Goal: Task Accomplishment & Management: Complete application form

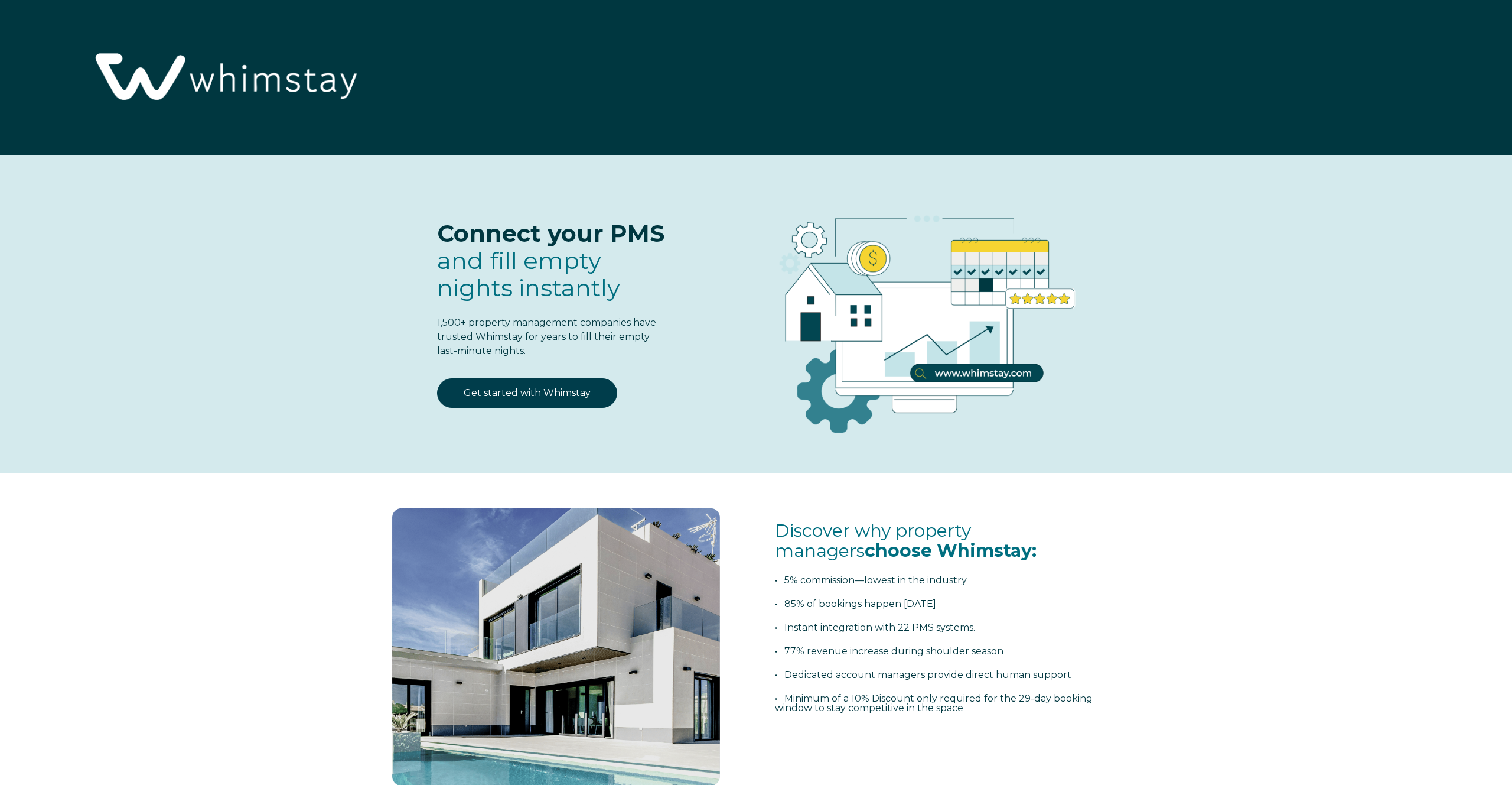
select select "US"
select select "Standard"
click at [535, 401] on link "Get started with Whimstay" at bounding box center [526, 393] width 180 height 30
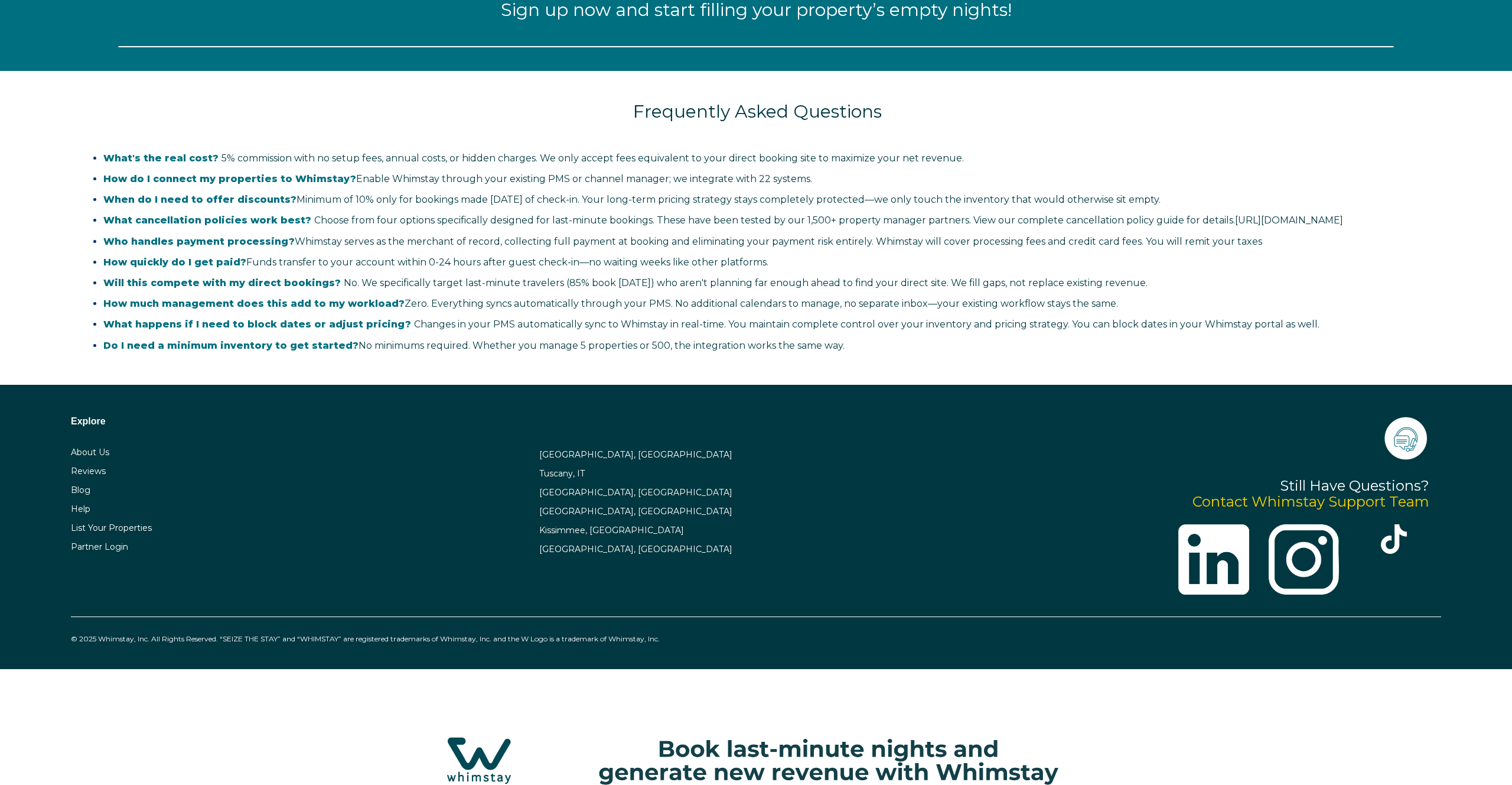
select select "US"
select select "Standard"
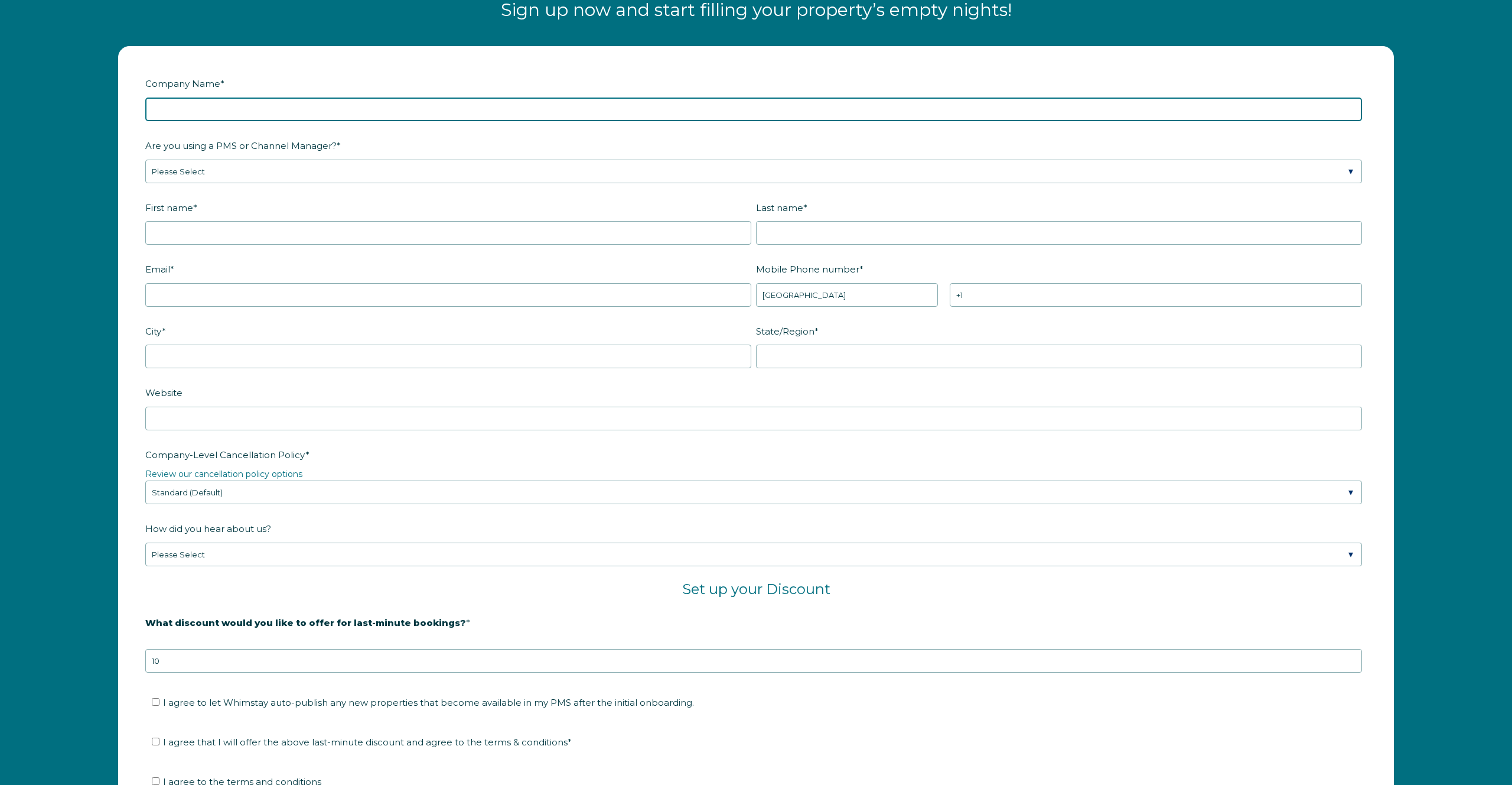
click at [340, 119] on input "Company Name *" at bounding box center [753, 109] width 1217 height 24
type input "Kingdom [PERSON_NAME]"
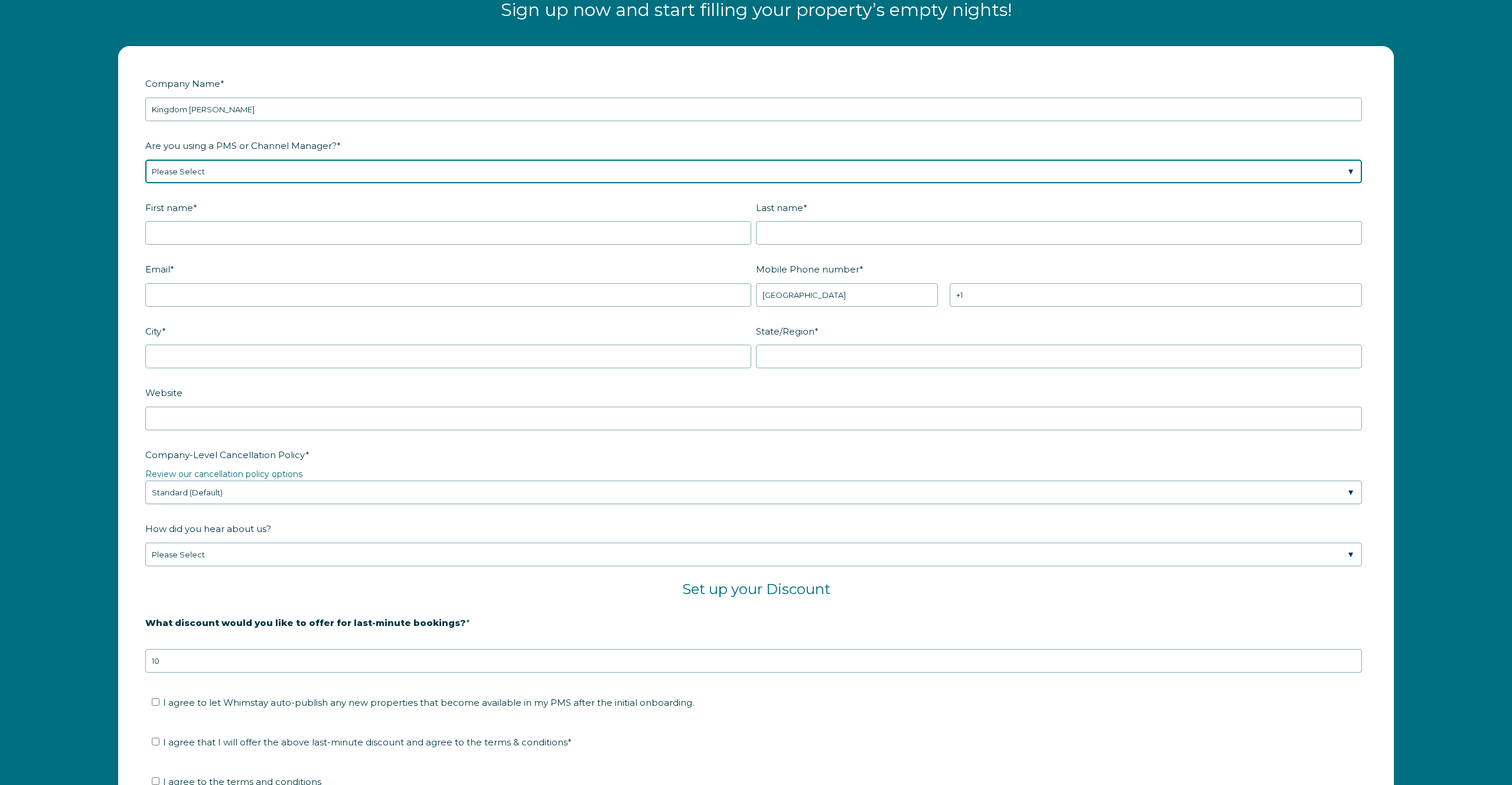
click at [301, 172] on select "Please Select Barefoot BookingPal Boost Brightside CiiRUS Escapia Guesty Hostaw…" at bounding box center [753, 171] width 1217 height 24
select select "Not Listed"
click at [145, 160] on select "Please Select Barefoot BookingPal Boost Brightside CiiRUS Escapia Guesty Hostaw…" at bounding box center [753, 171] width 1217 height 24
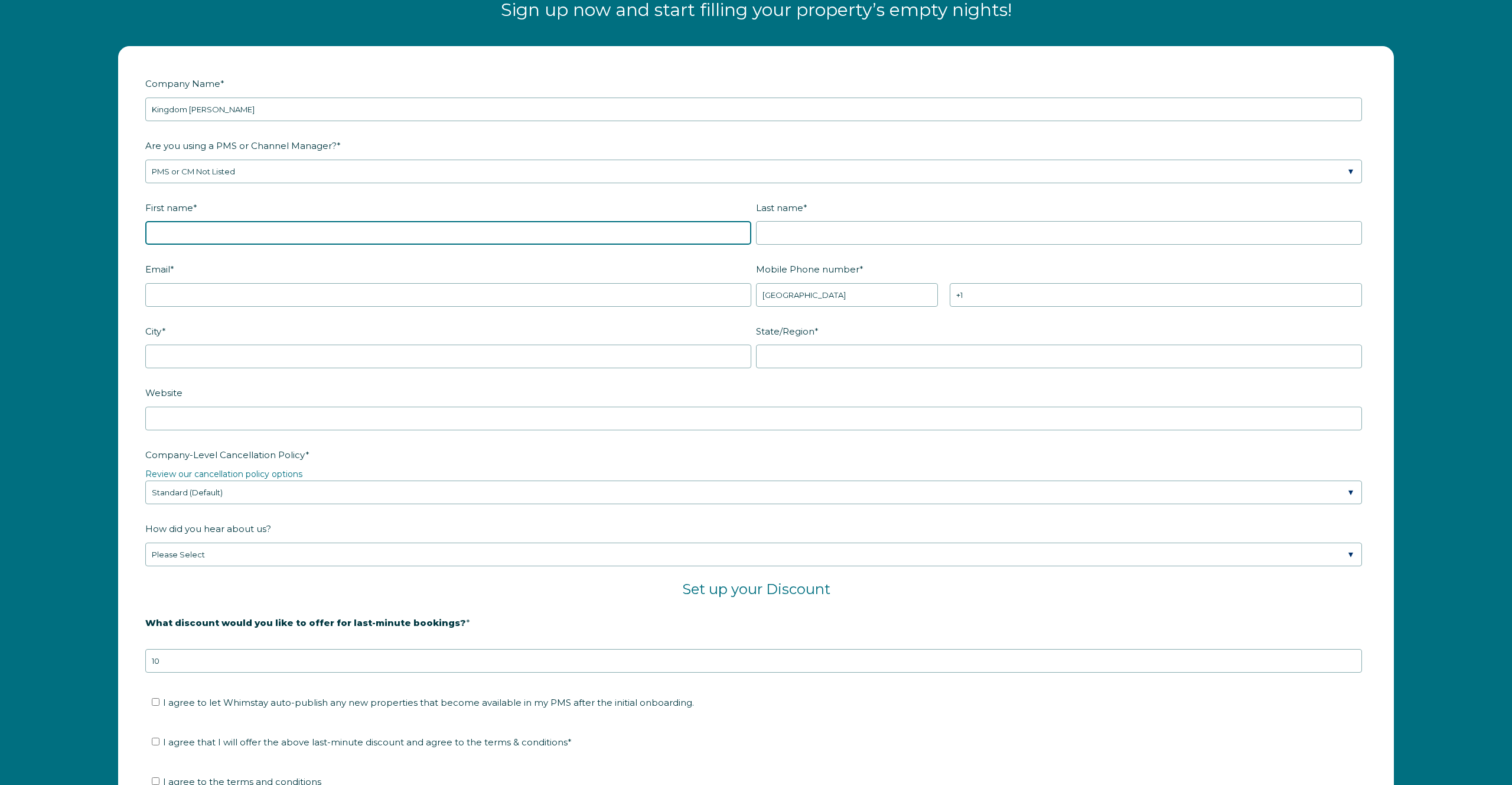
click at [294, 234] on input "First name *" at bounding box center [448, 233] width 606 height 24
type input "[PERSON_NAME]"
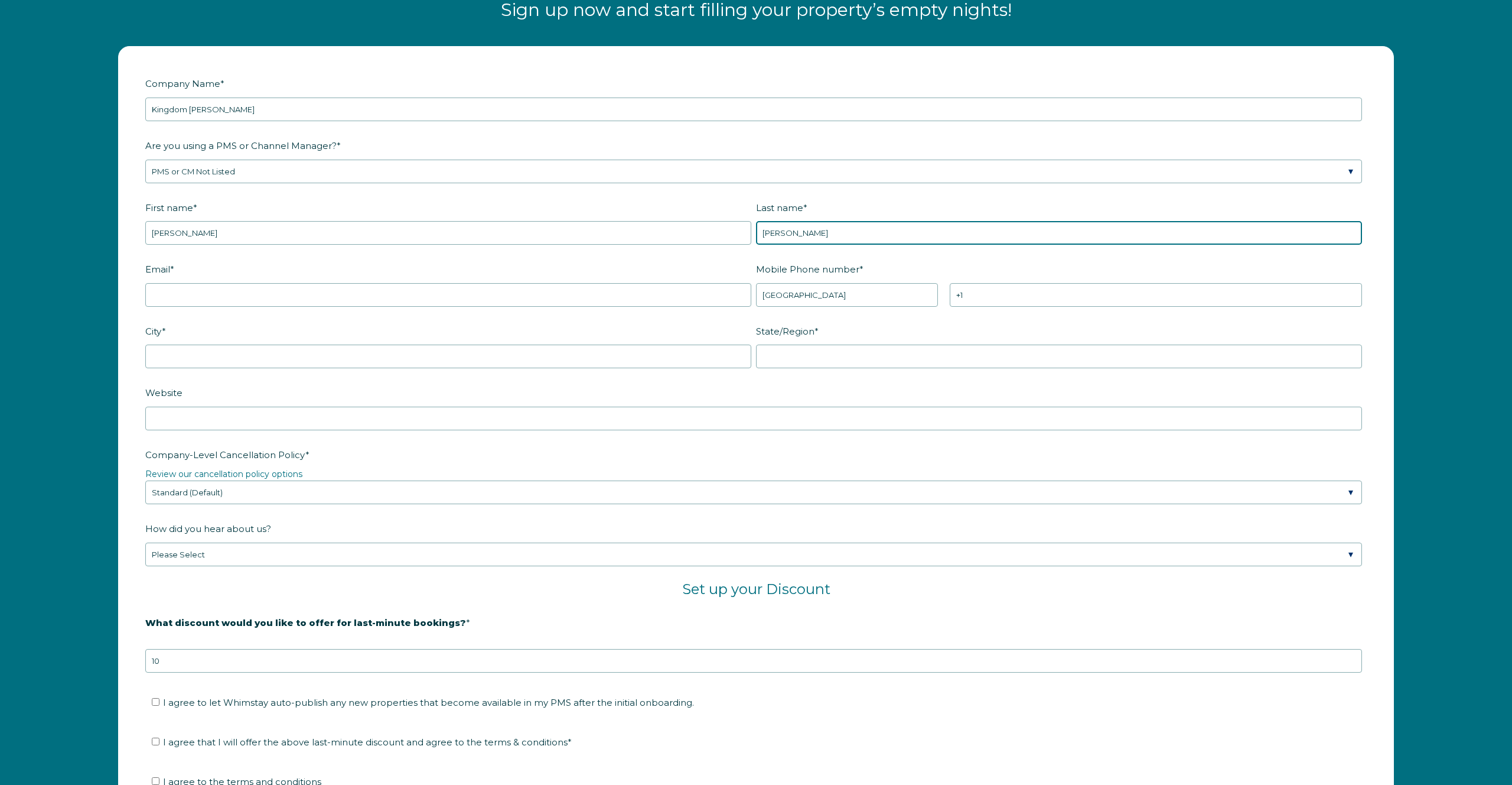
type input "[PERSON_NAME]"
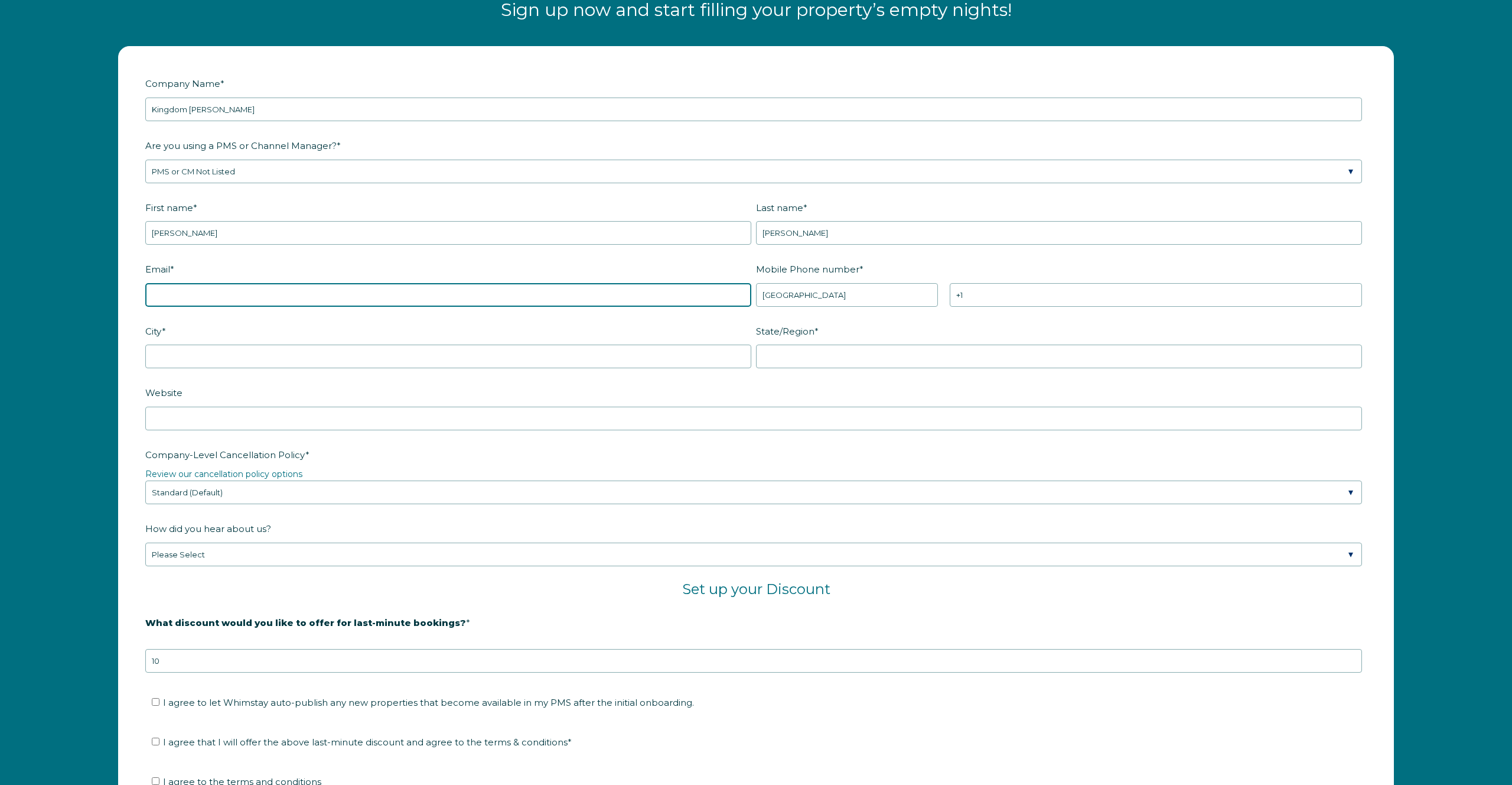
click at [153, 292] on input "Email *" at bounding box center [448, 295] width 606 height 24
type input "[EMAIL_ADDRESS][DOMAIN_NAME]"
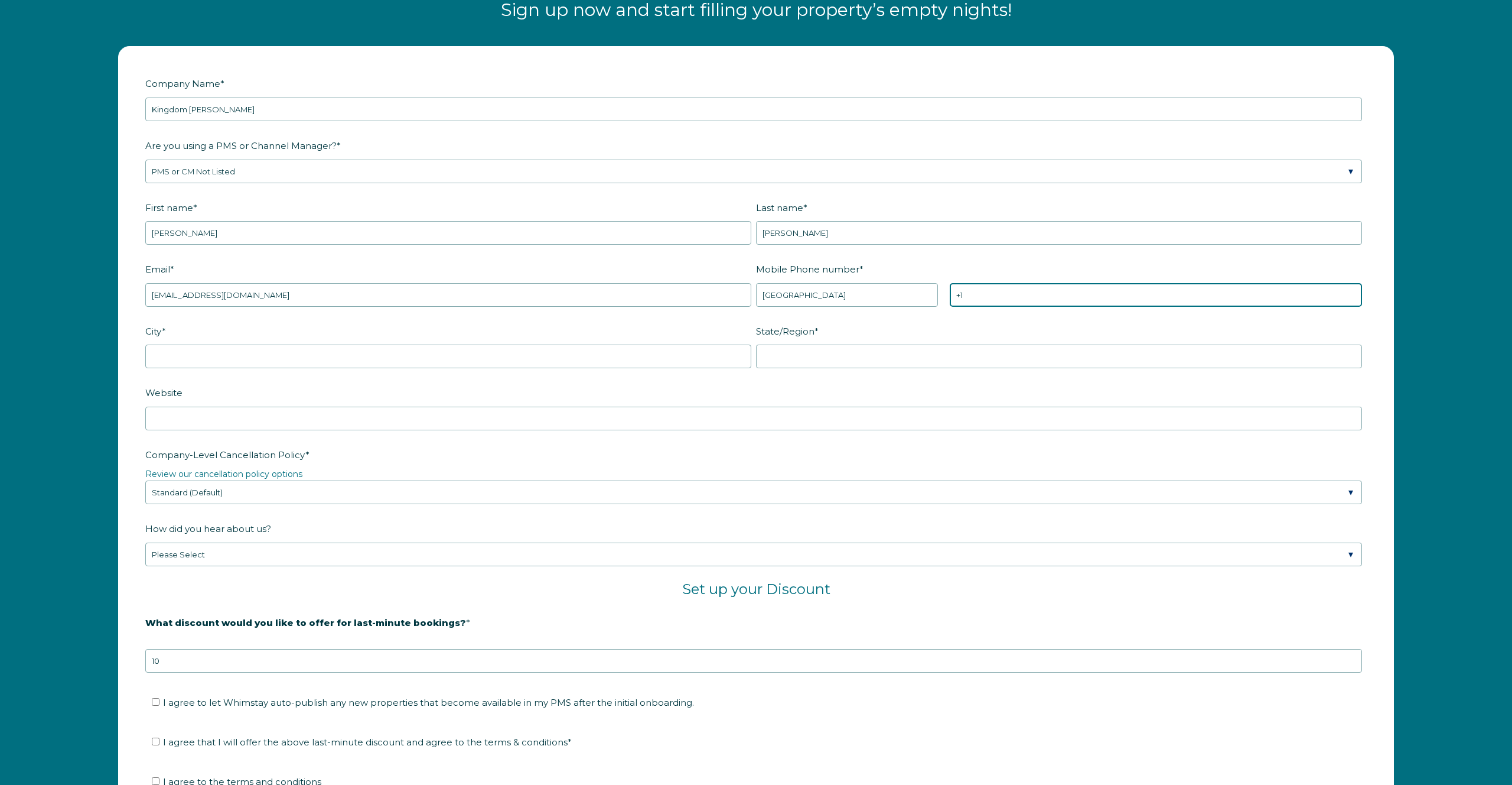
click at [976, 297] on input "+1" at bounding box center [1156, 295] width 412 height 24
type input "[PHONE_NUMBER]"
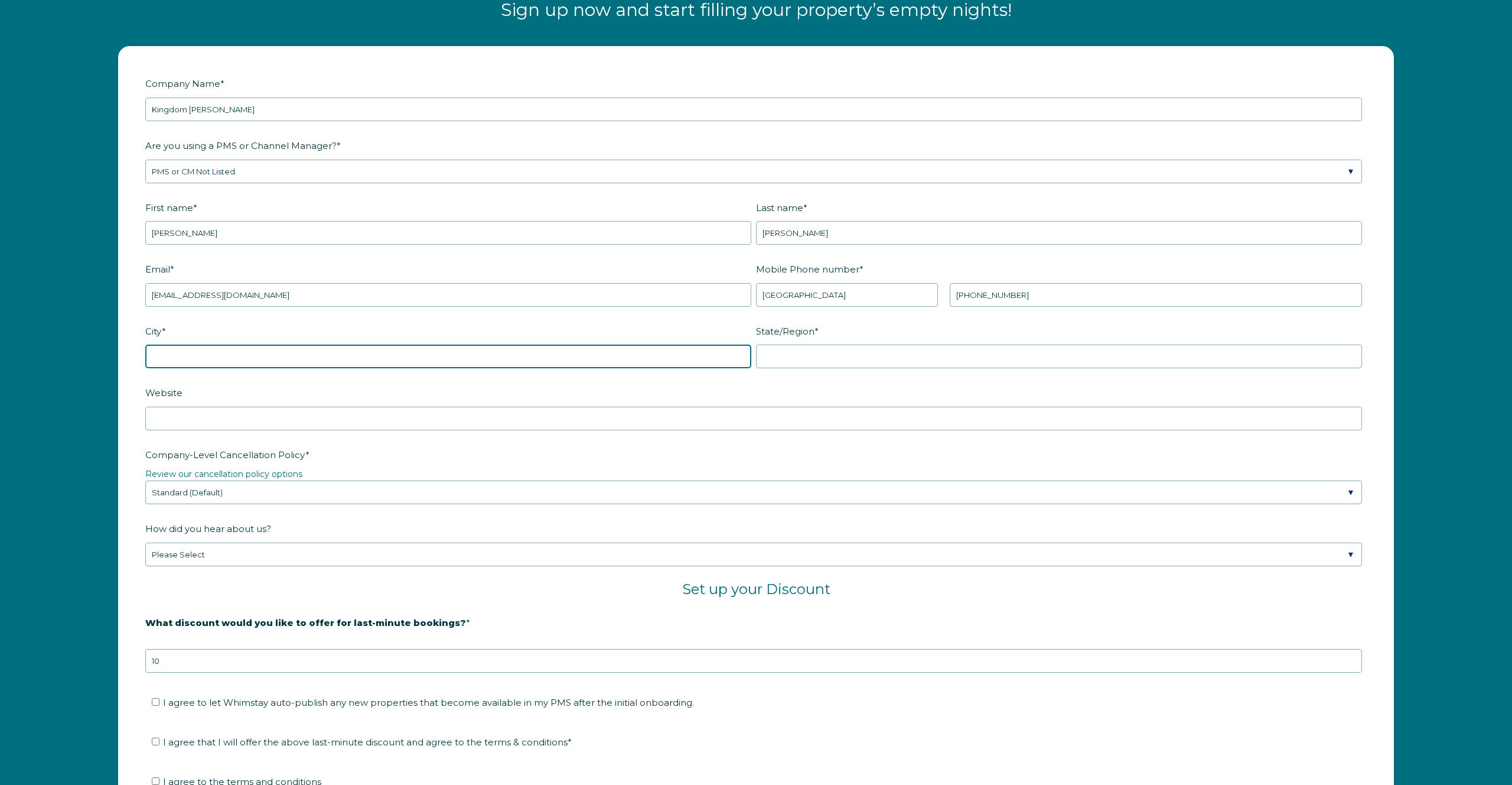
click at [518, 366] on input "City *" at bounding box center [448, 356] width 606 height 24
type input "Scottsdale"
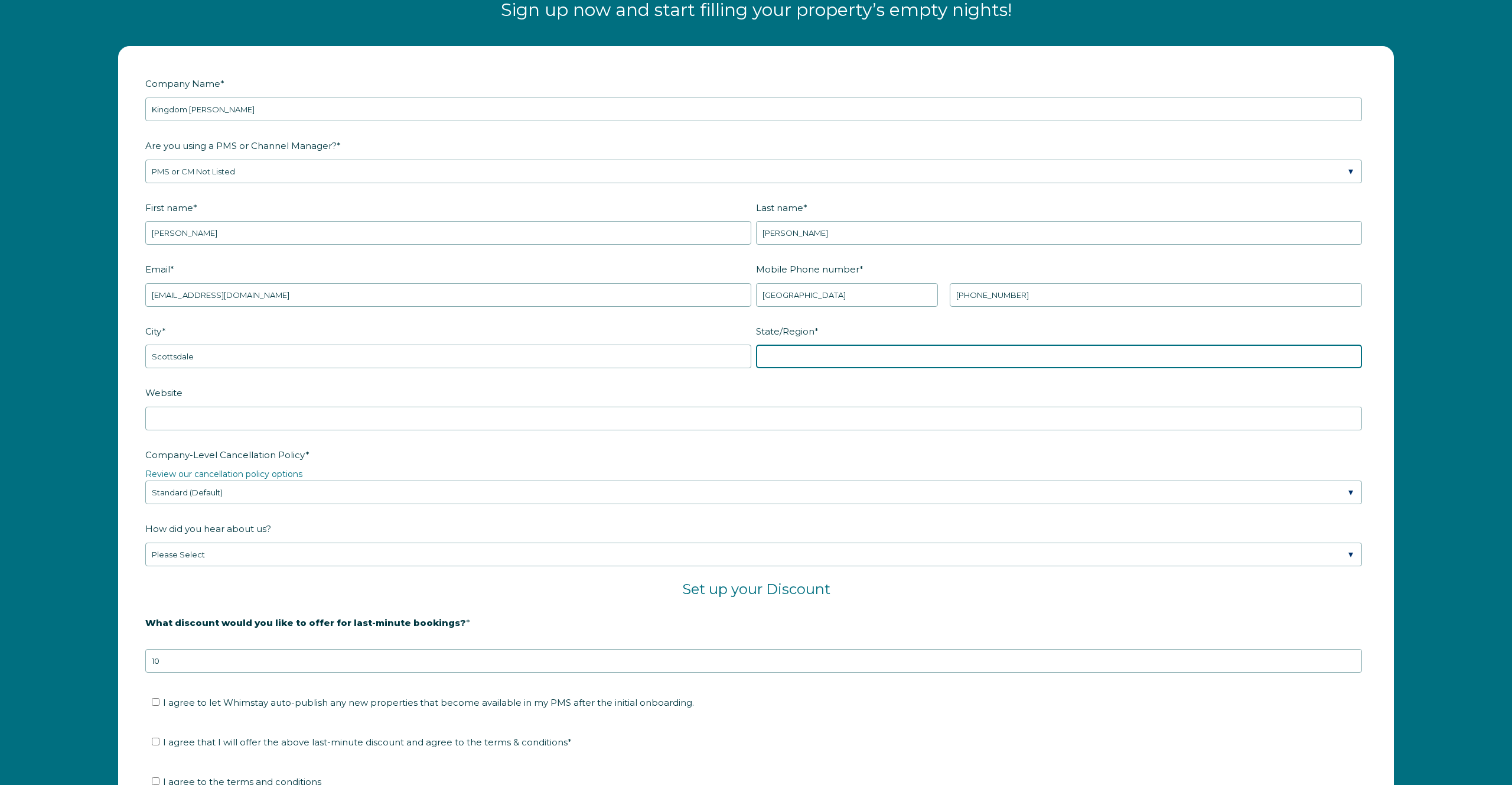
click at [843, 360] on input "State/Region *" at bounding box center [1058, 356] width 606 height 24
type input "AZ"
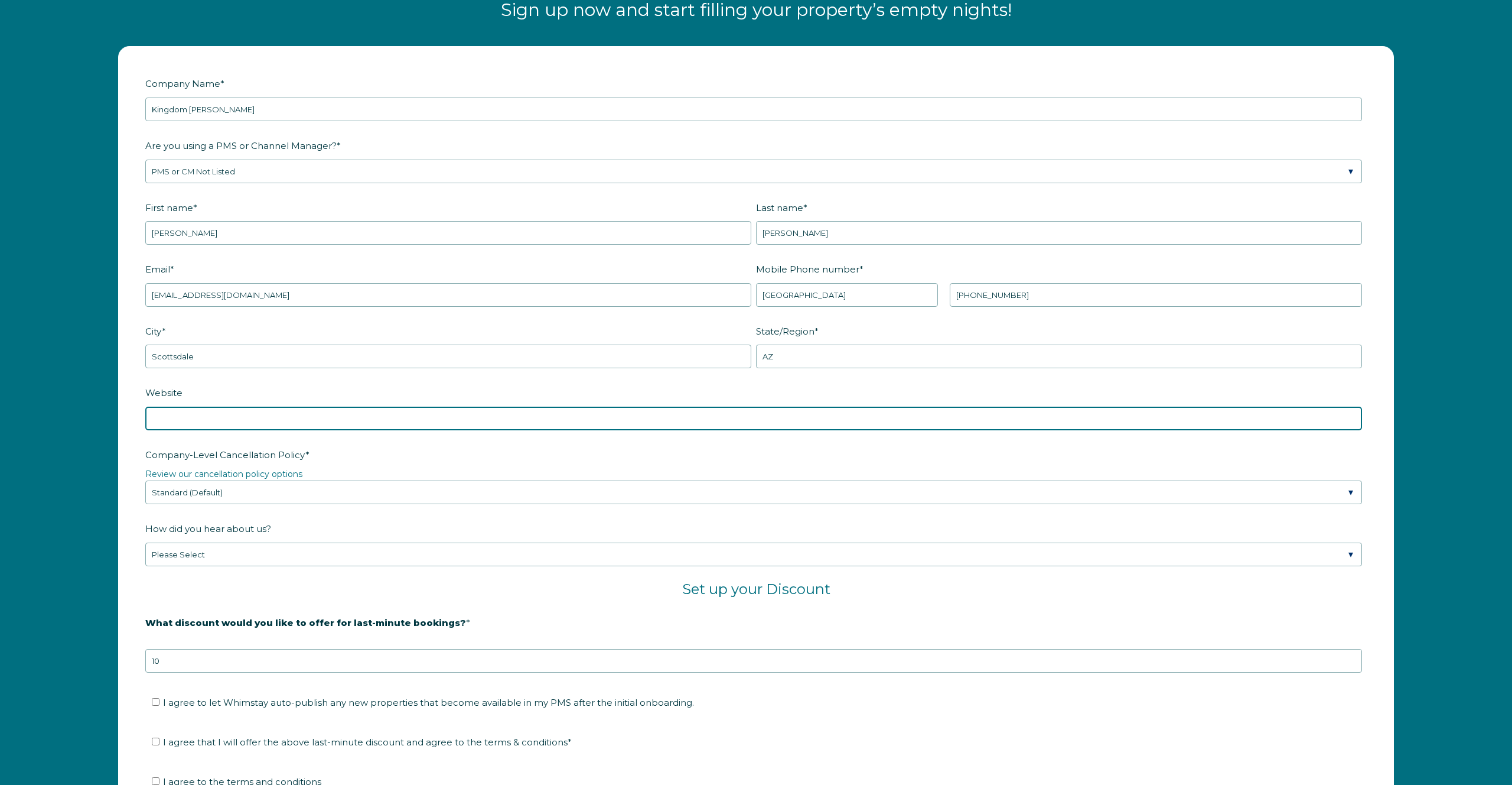
click at [737, 410] on input "Website" at bounding box center [753, 418] width 1217 height 24
type input "[DOMAIN_NAME]"
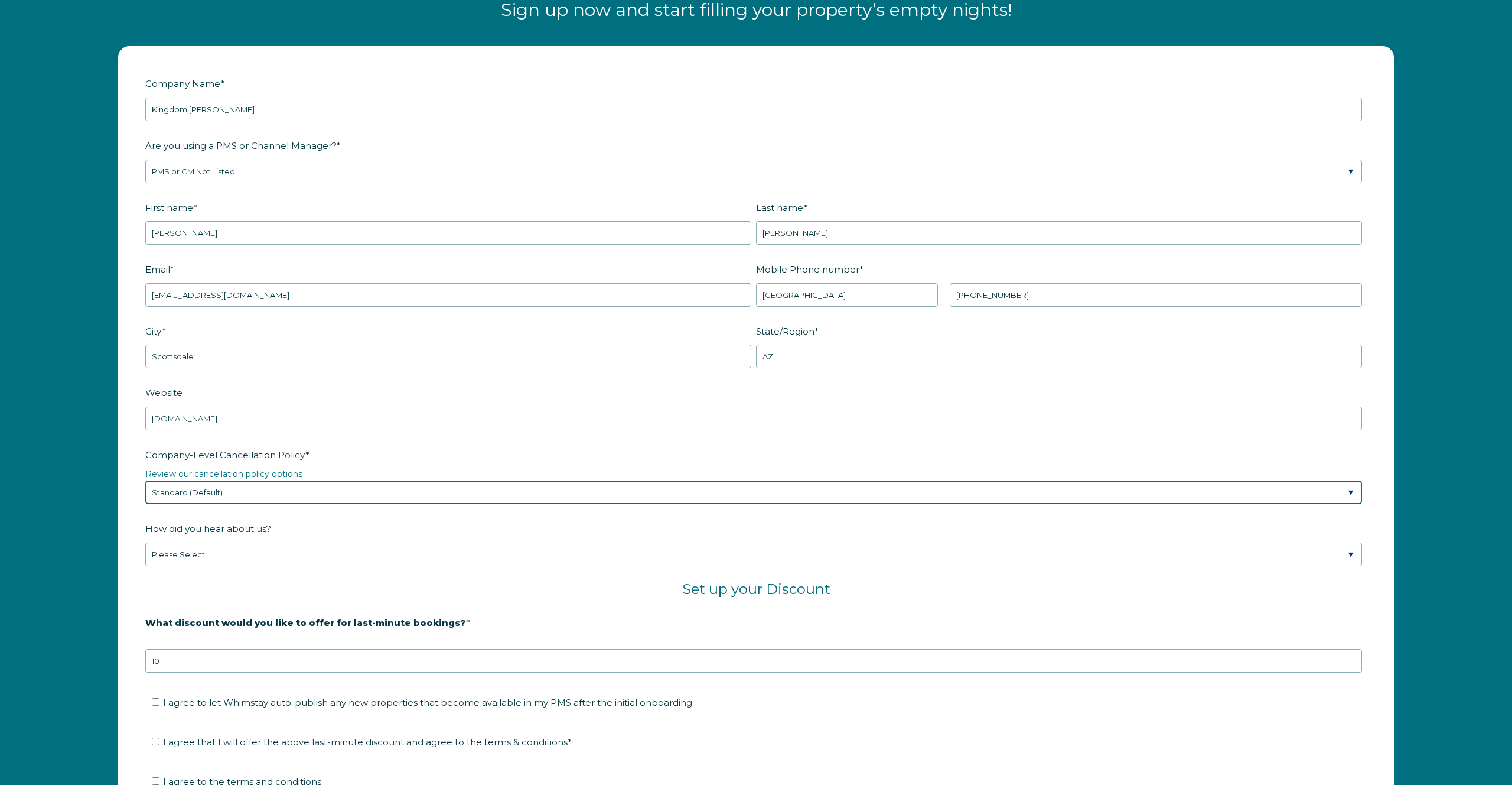
click at [475, 498] on select "Please Select Partial Standard (Default) Moderate Strict" at bounding box center [753, 492] width 1217 height 24
click at [424, 493] on select "Please Select Partial Standard (Default) Moderate Strict" at bounding box center [753, 492] width 1217 height 24
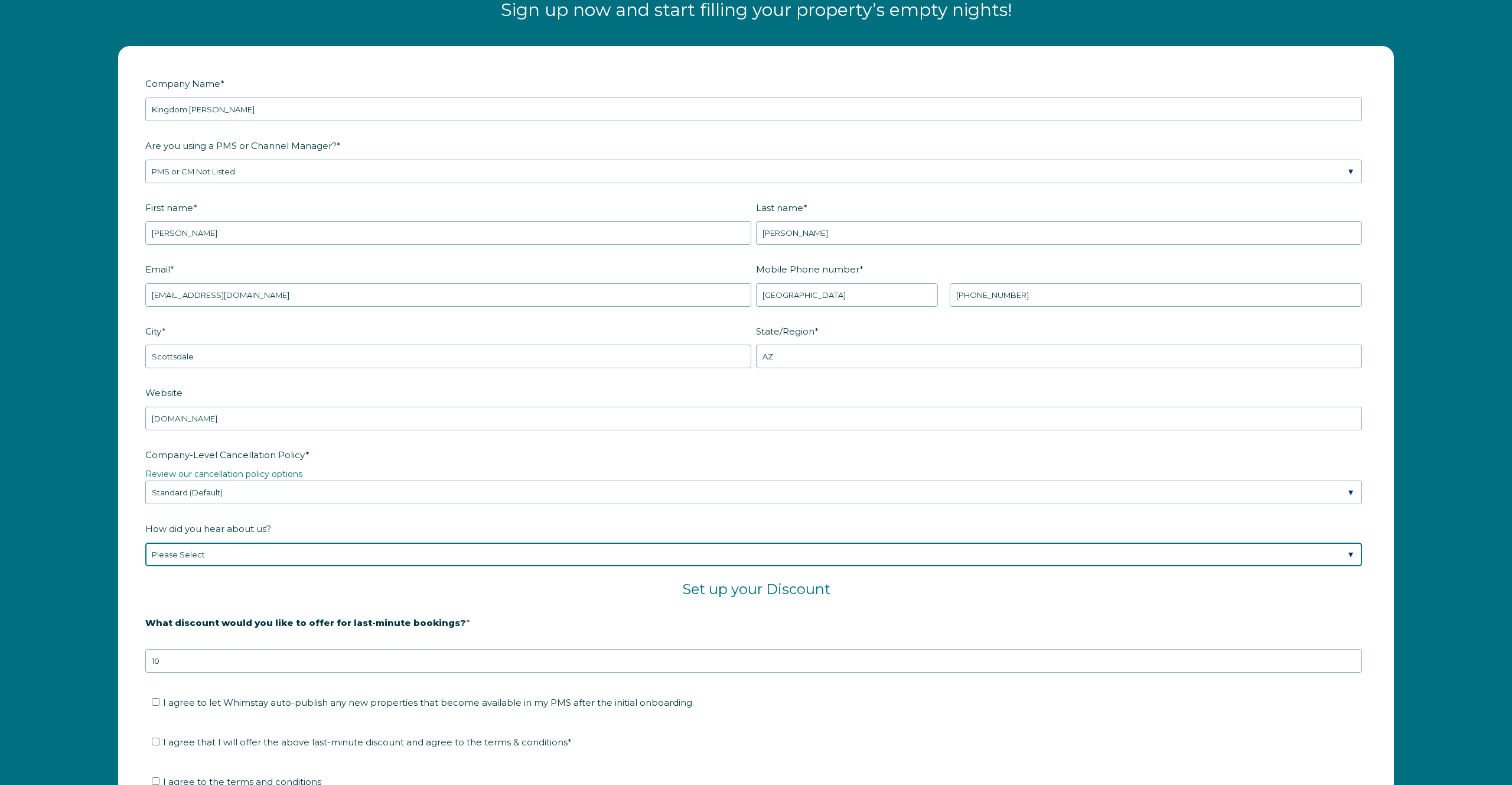
click at [393, 559] on select "Please Select Found Whimstay through a Google search Spoke to a Whimstay salesp…" at bounding box center [753, 554] width 1217 height 24
select select "Marketing Email"
click at [145, 542] on select "Please Select Found Whimstay through a Google search Spoke to a Whimstay salesp…" at bounding box center [753, 554] width 1217 height 24
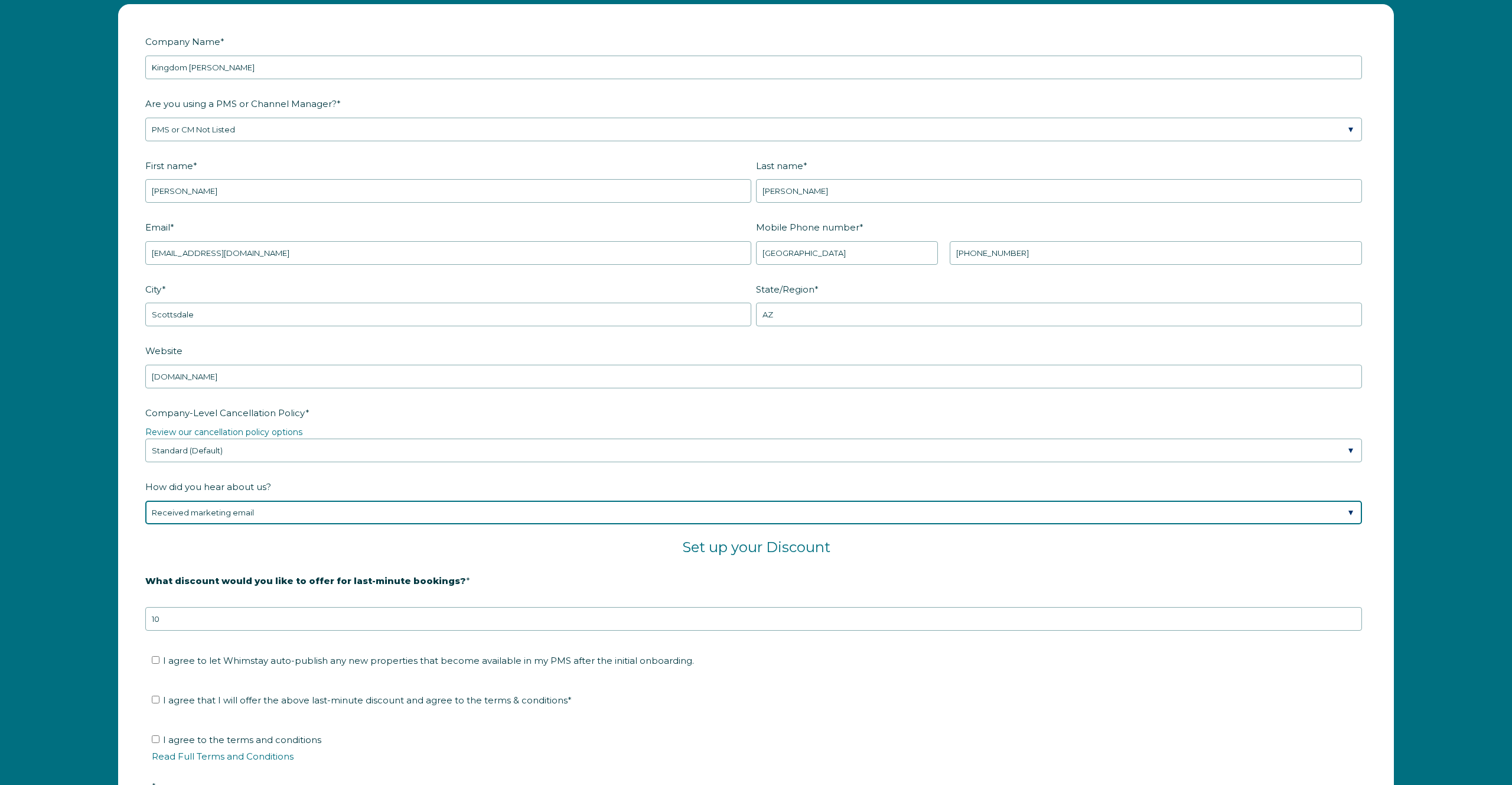
scroll to position [1716, 0]
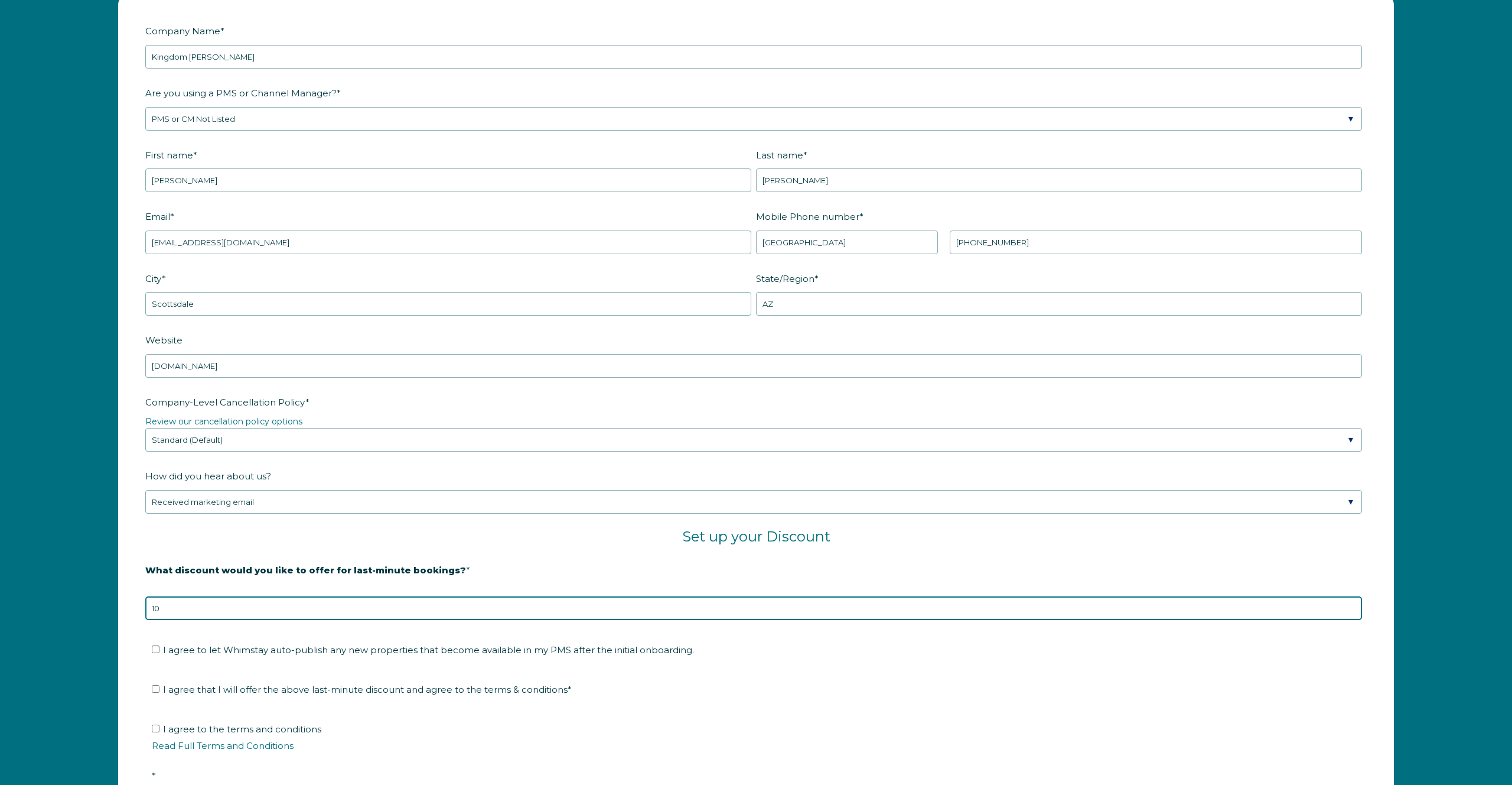
click at [389, 614] on input "10" at bounding box center [753, 608] width 1217 height 24
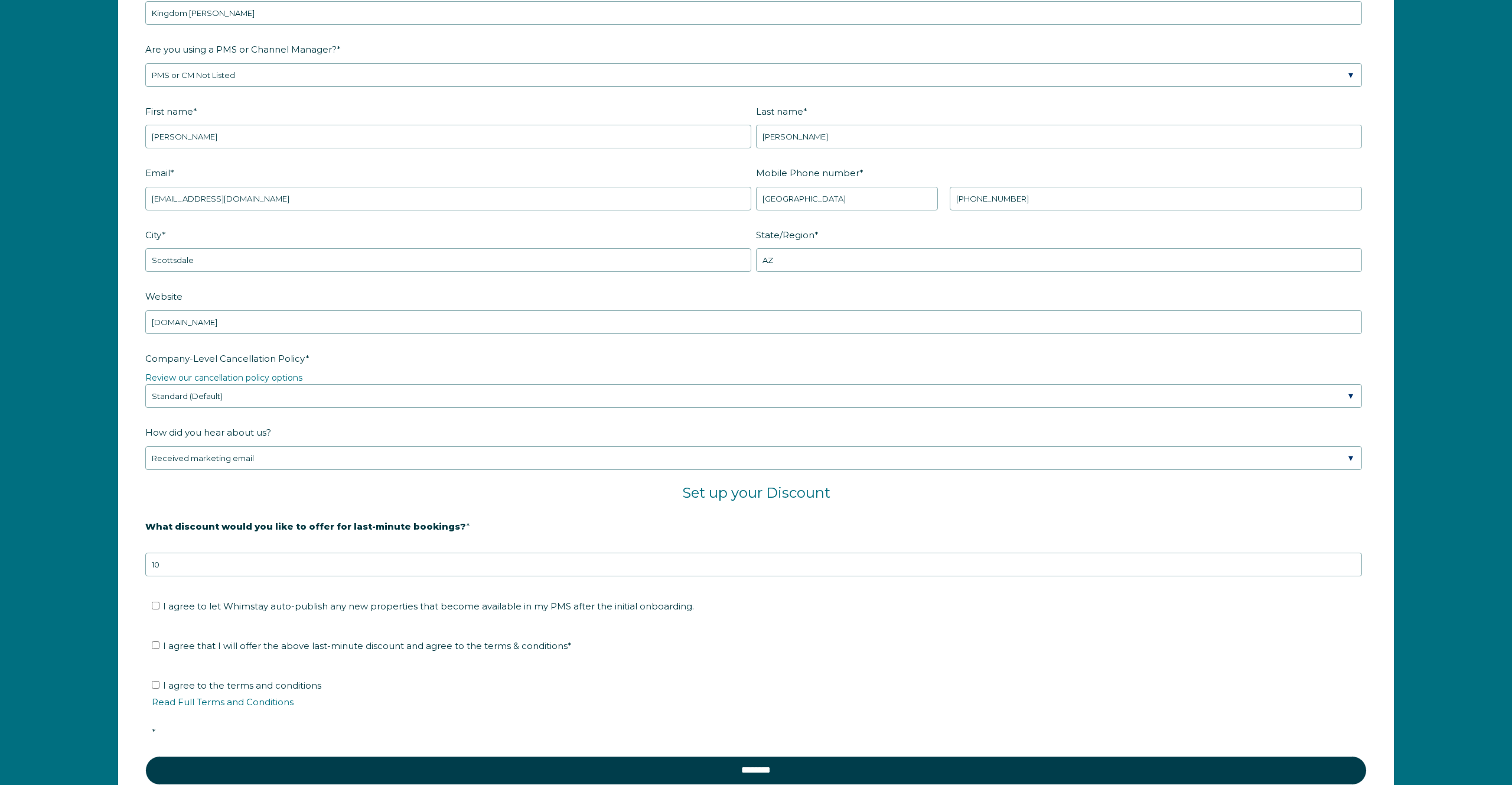
scroll to position [1766, 0]
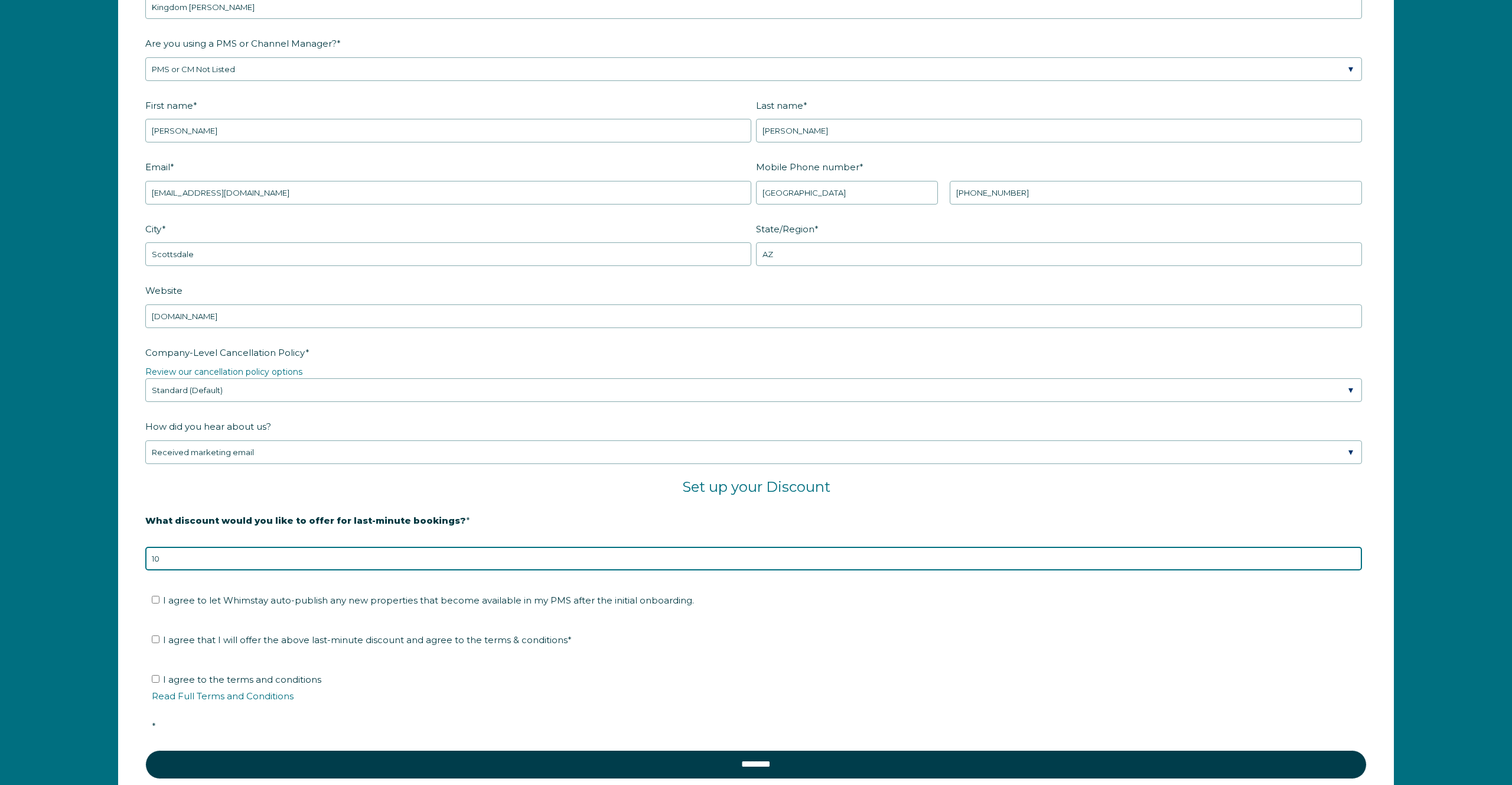
click at [410, 565] on input "10" at bounding box center [753, 559] width 1217 height 24
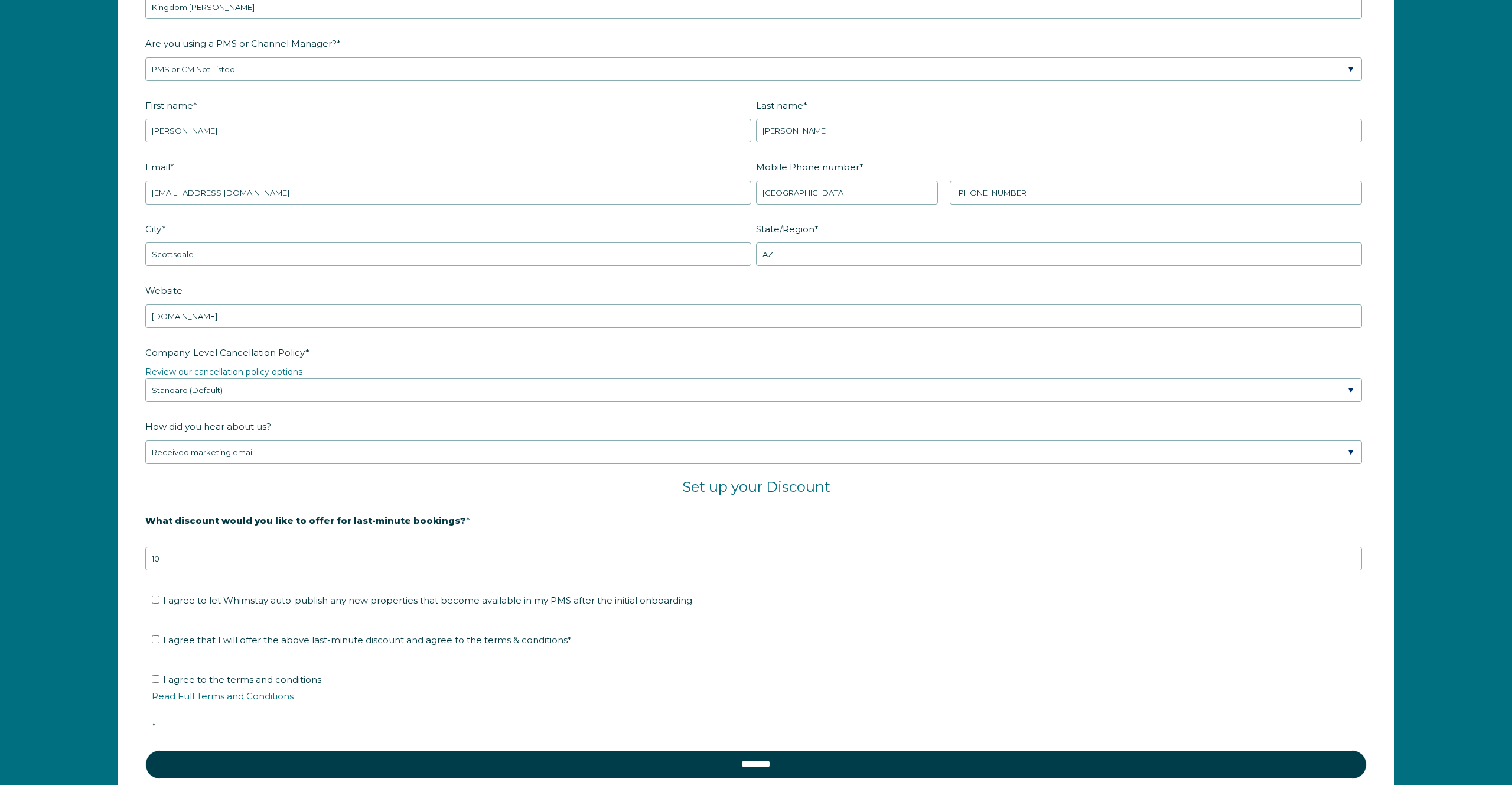
click at [390, 600] on span "I agree to let Whimstay auto-publish any new properties that become available i…" at bounding box center [429, 600] width 531 height 11
click at [159, 600] on input "I agree to let Whimstay auto-publish any new properties that become available i…" at bounding box center [156, 600] width 7 height 7
checkbox input "true"
click at [244, 639] on span "I agree that I will offer the above last-minute discount and agree to the terms…" at bounding box center [367, 640] width 409 height 11
click at [159, 639] on input "I agree that I will offer the above last-minute discount and agree to the terms…" at bounding box center [156, 639] width 7 height 7
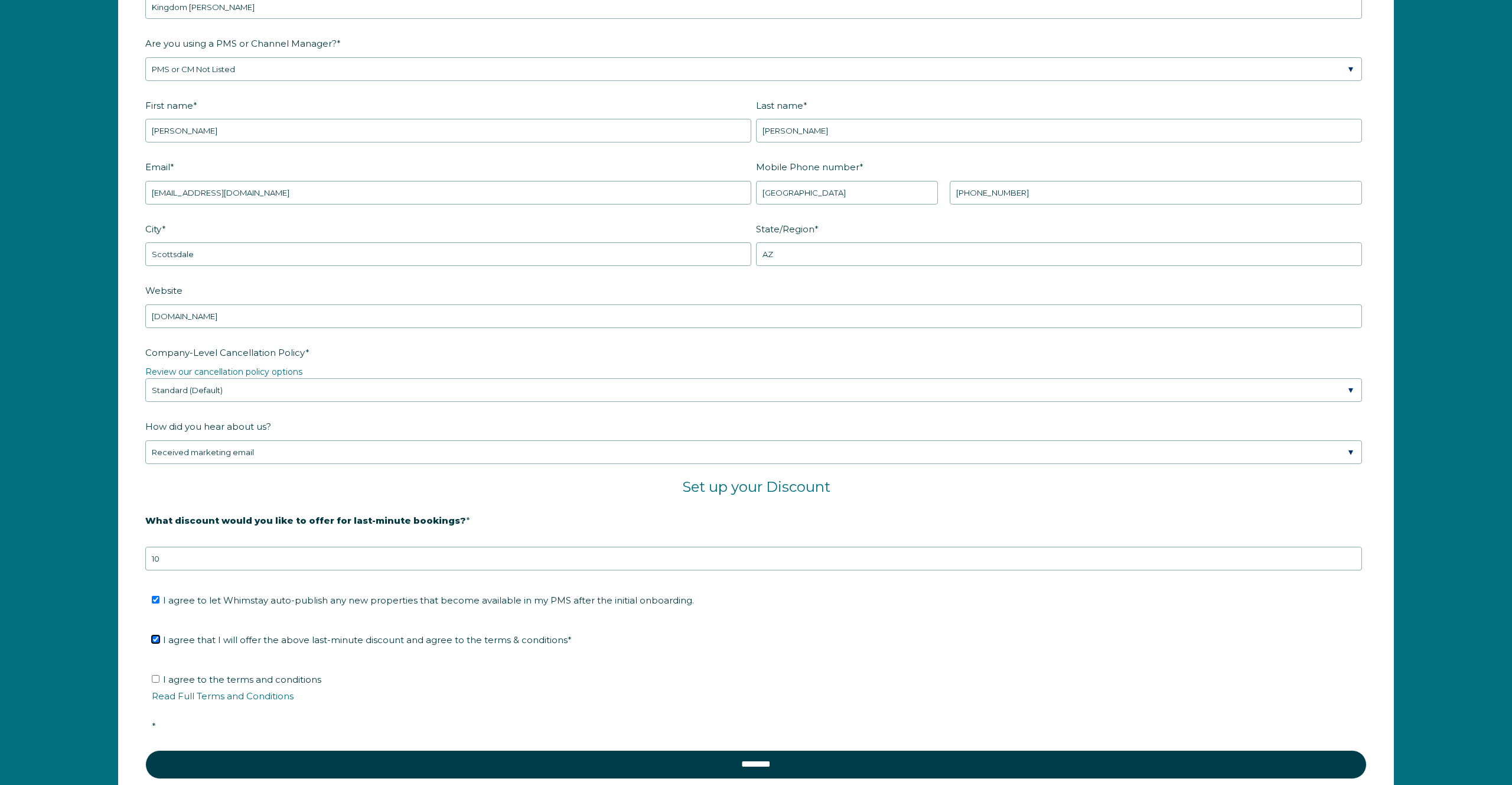
checkbox input "true"
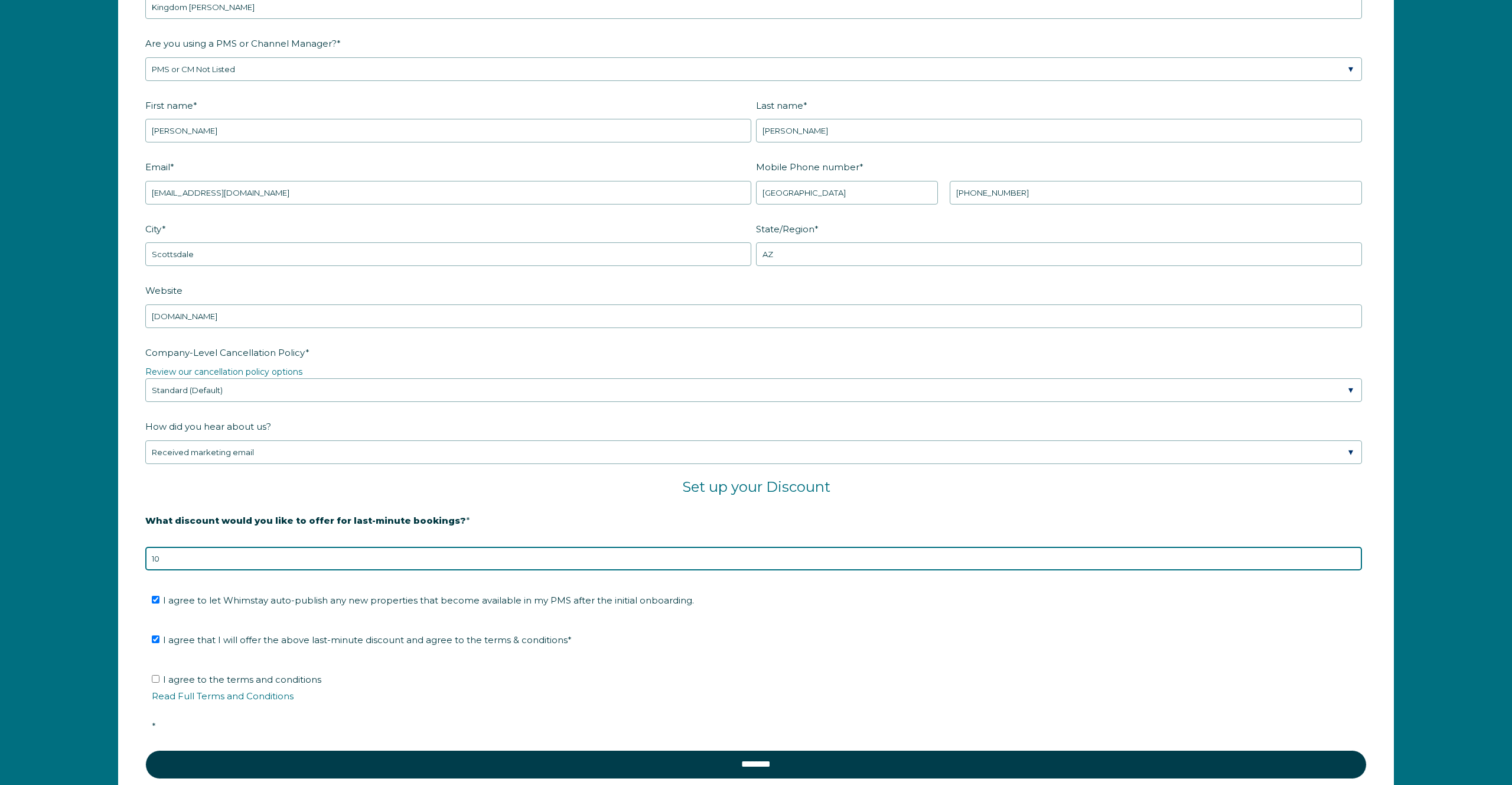
click at [205, 565] on input "10" at bounding box center [753, 559] width 1217 height 24
type input "1"
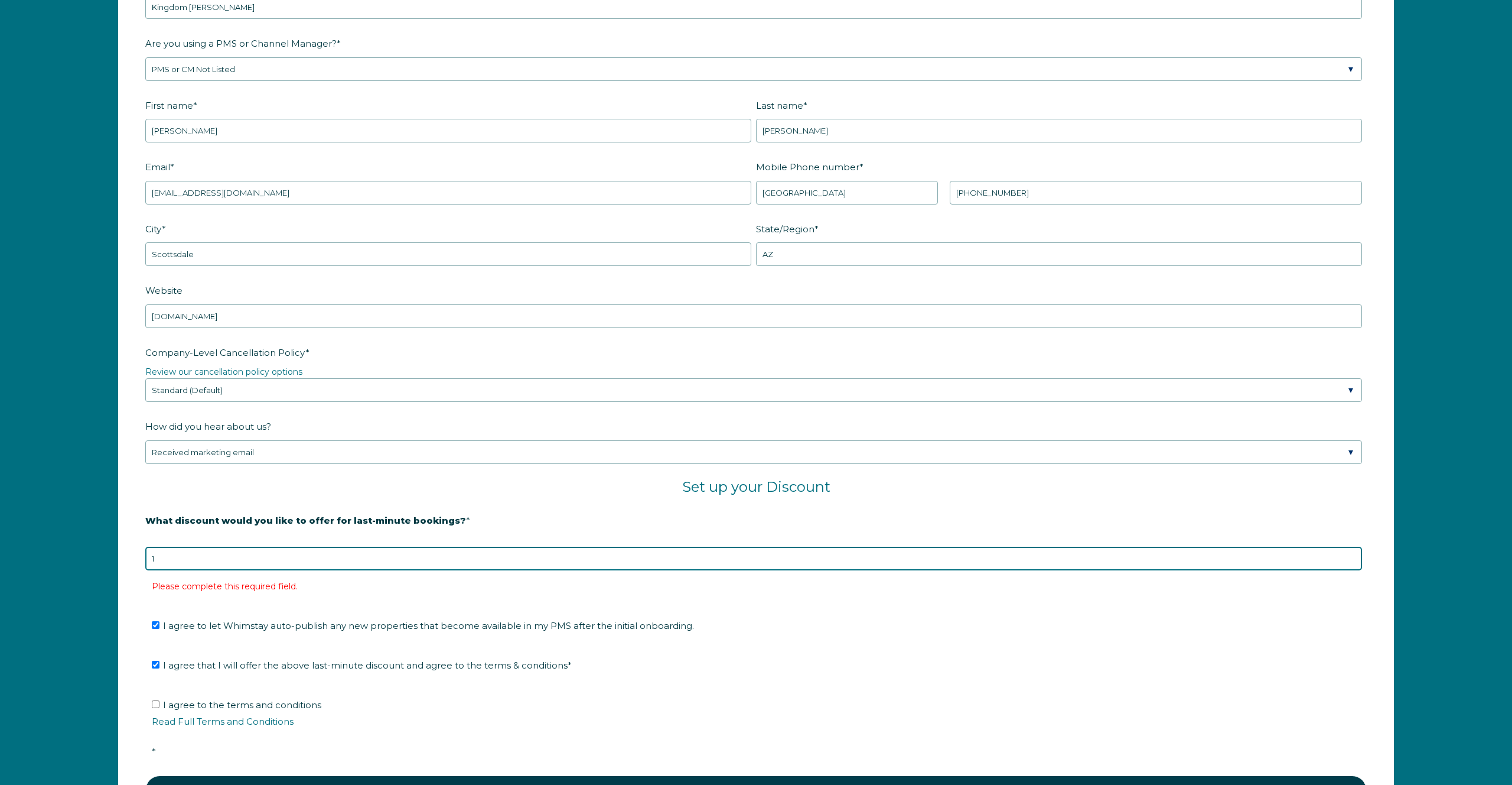
type input "10"
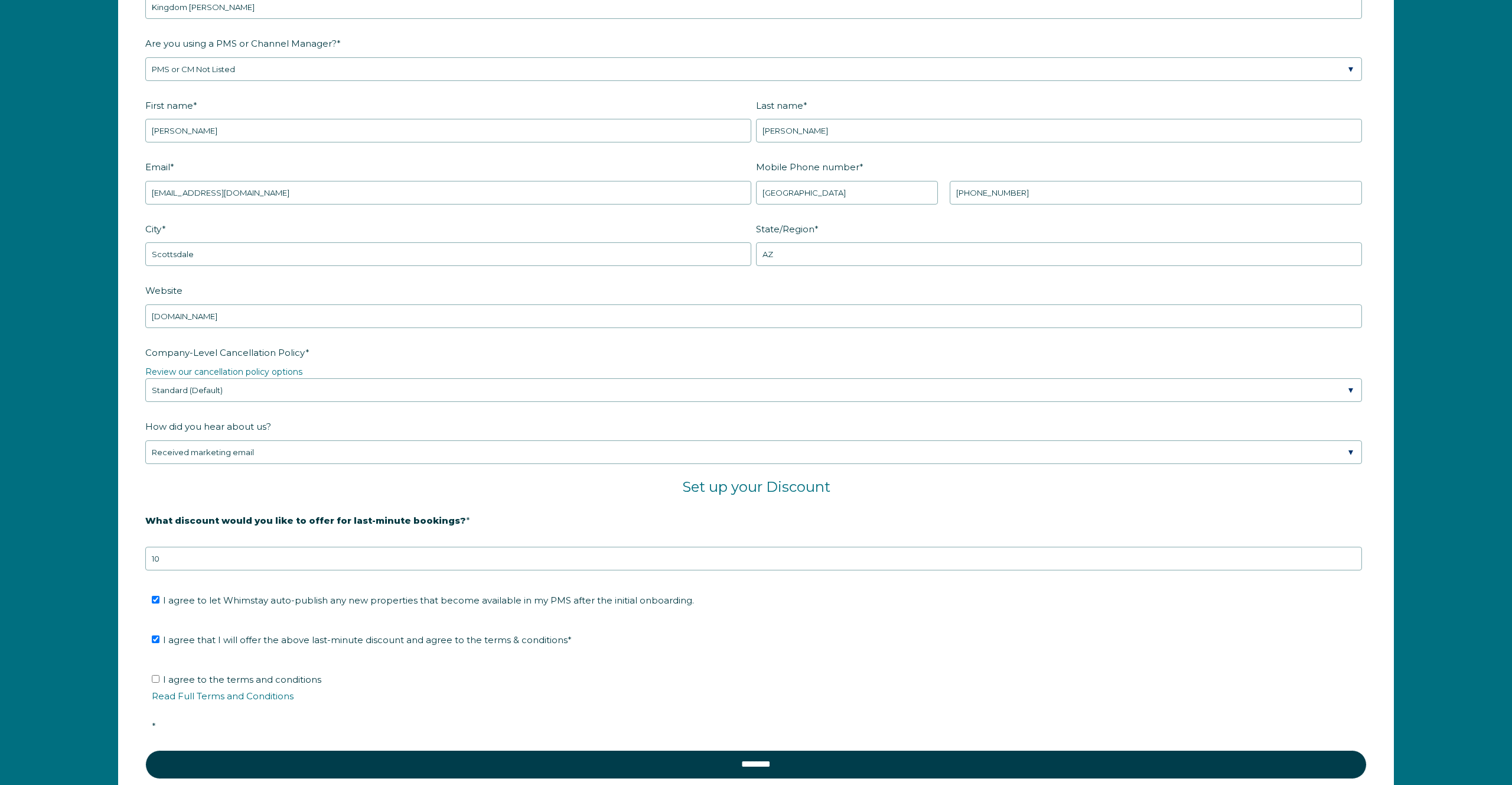
click at [171, 678] on span "I agree to the terms and conditions Read Full Terms and Conditions *" at bounding box center [760, 703] width 1217 height 58
click at [159, 678] on input "I agree to the terms and conditions Read Full Terms and Conditions *" at bounding box center [156, 679] width 7 height 7
checkbox input "true"
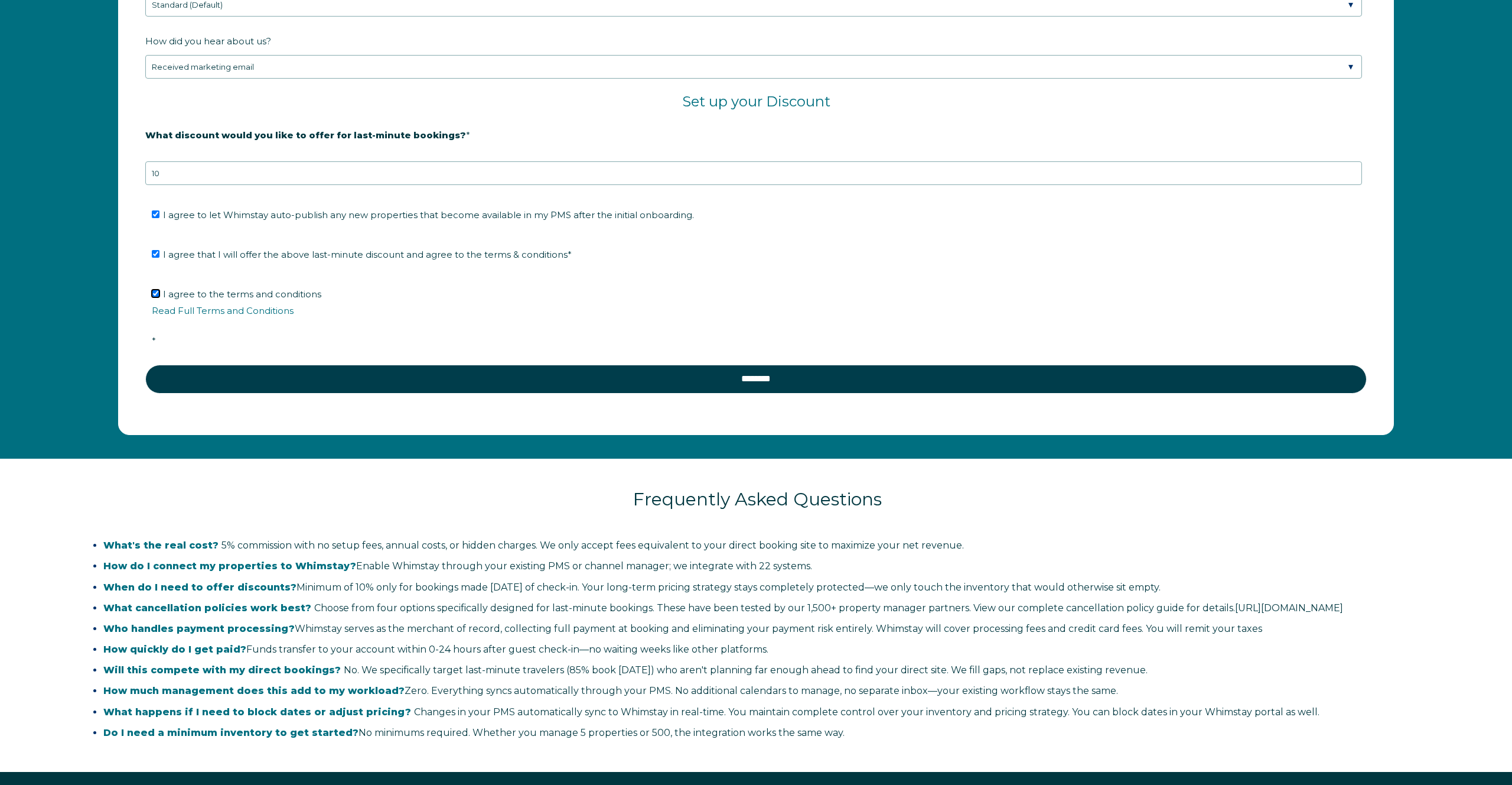
scroll to position [1940, 0]
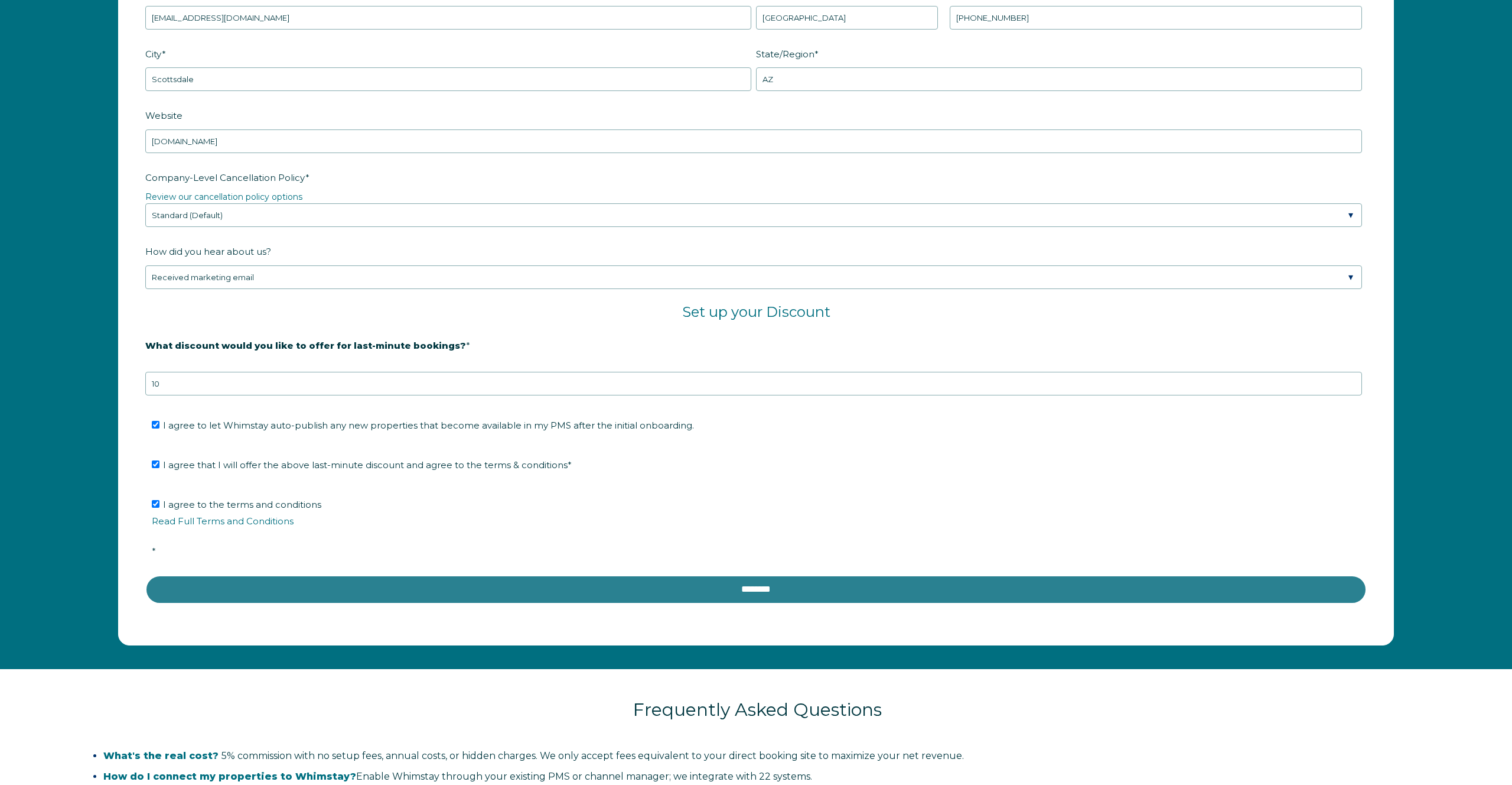
click at [592, 591] on input "********" at bounding box center [756, 589] width 1221 height 28
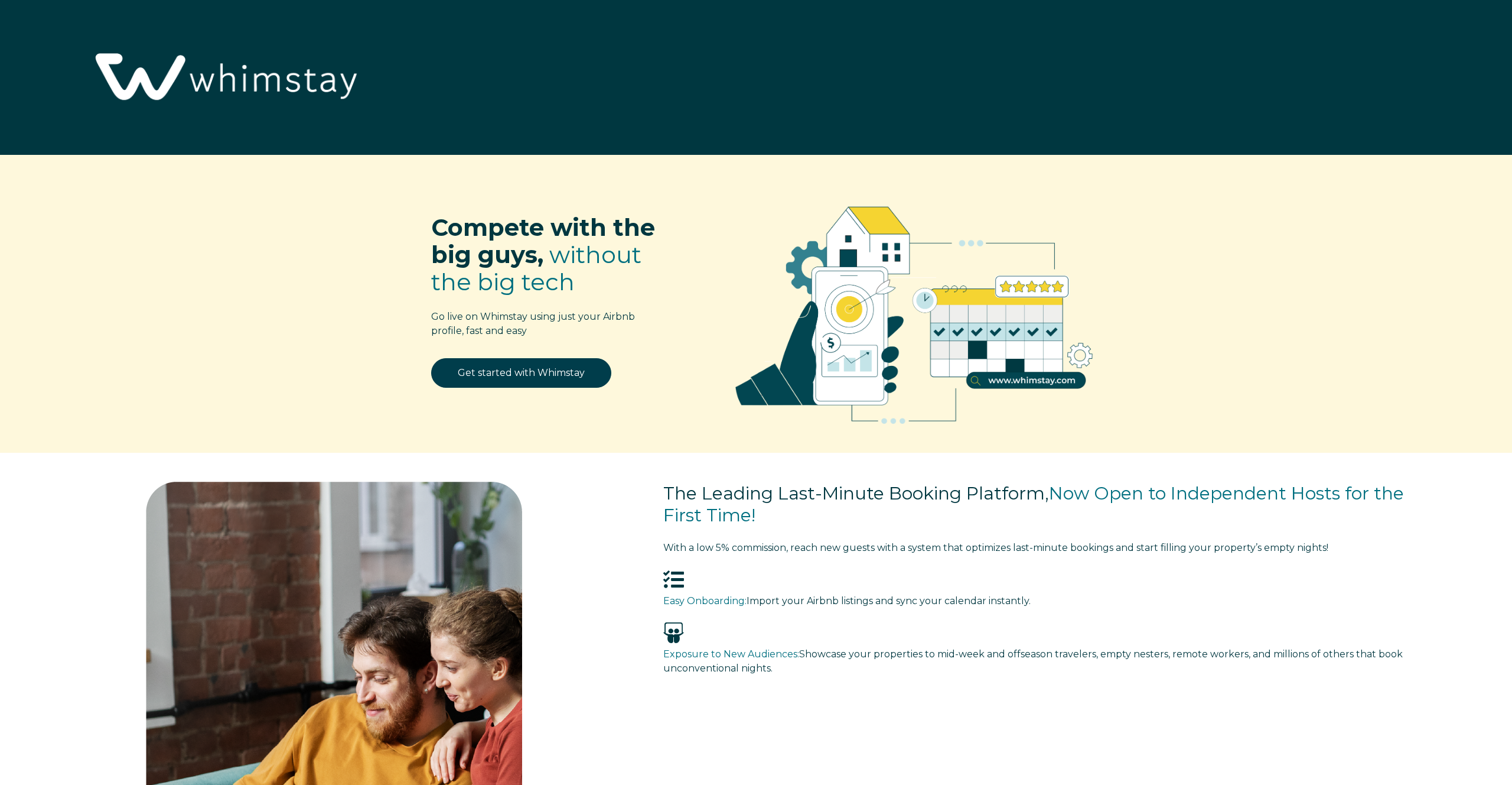
scroll to position [1798, 0]
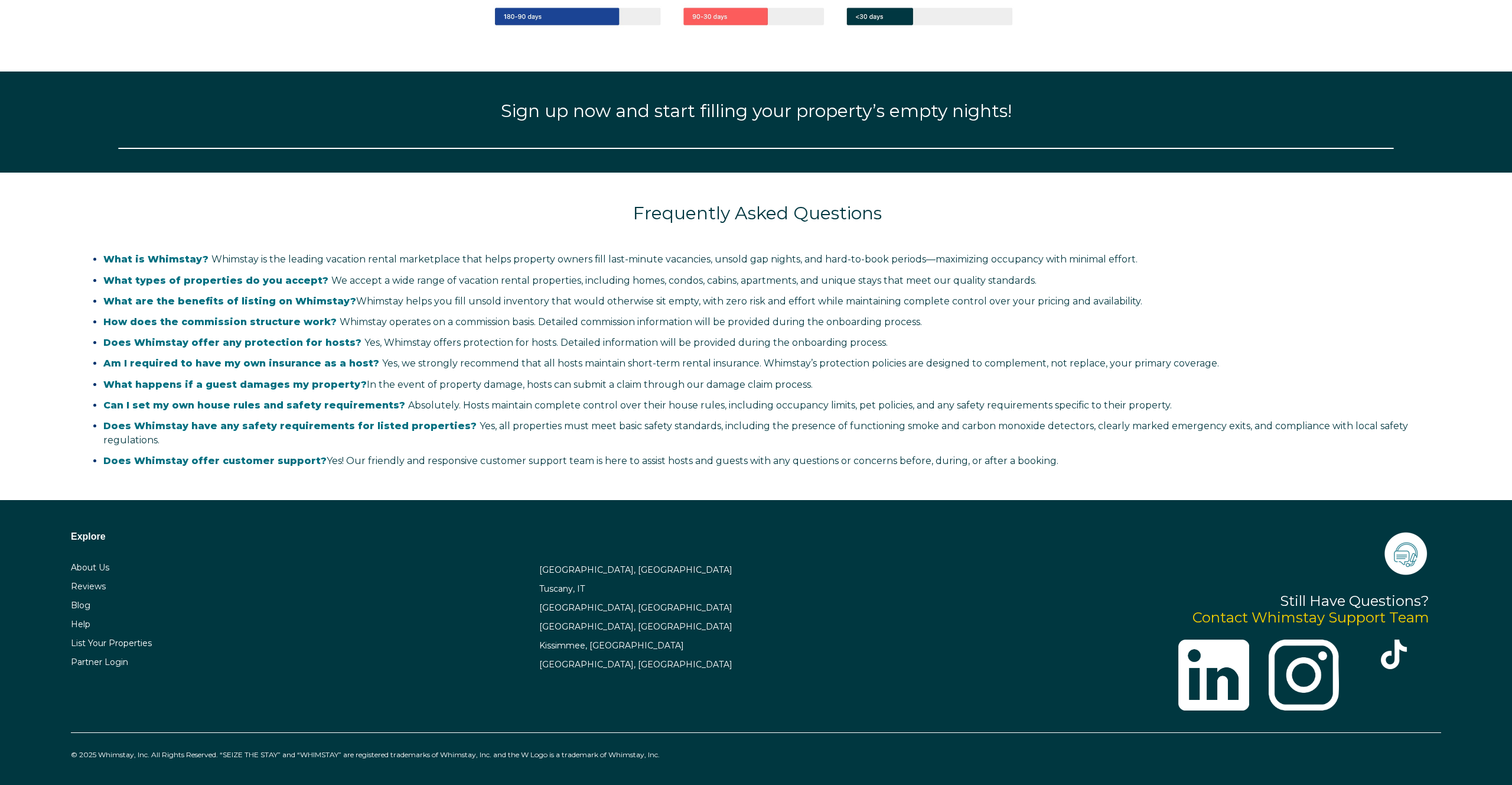
select select "US"
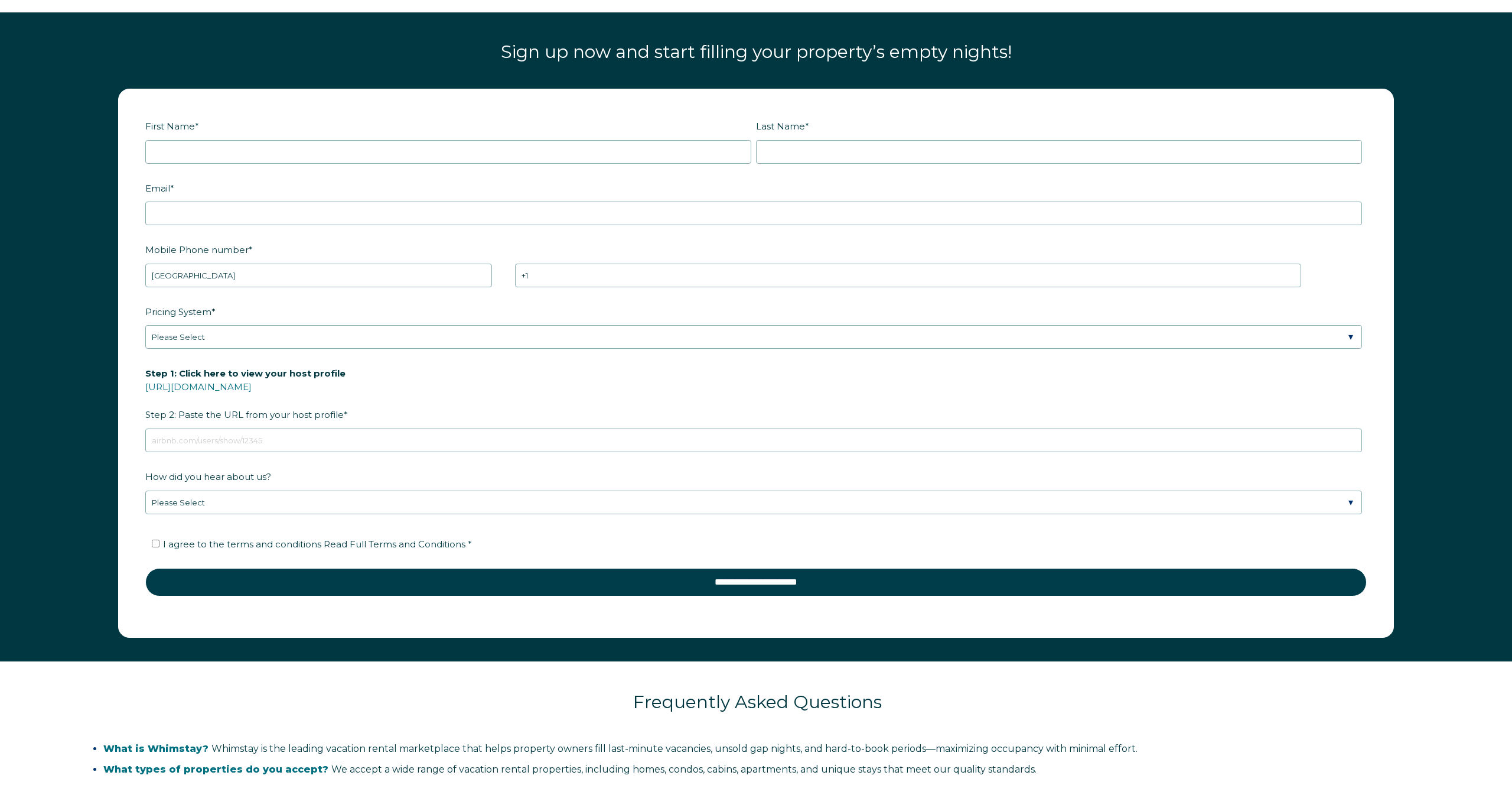
scroll to position [1850, 0]
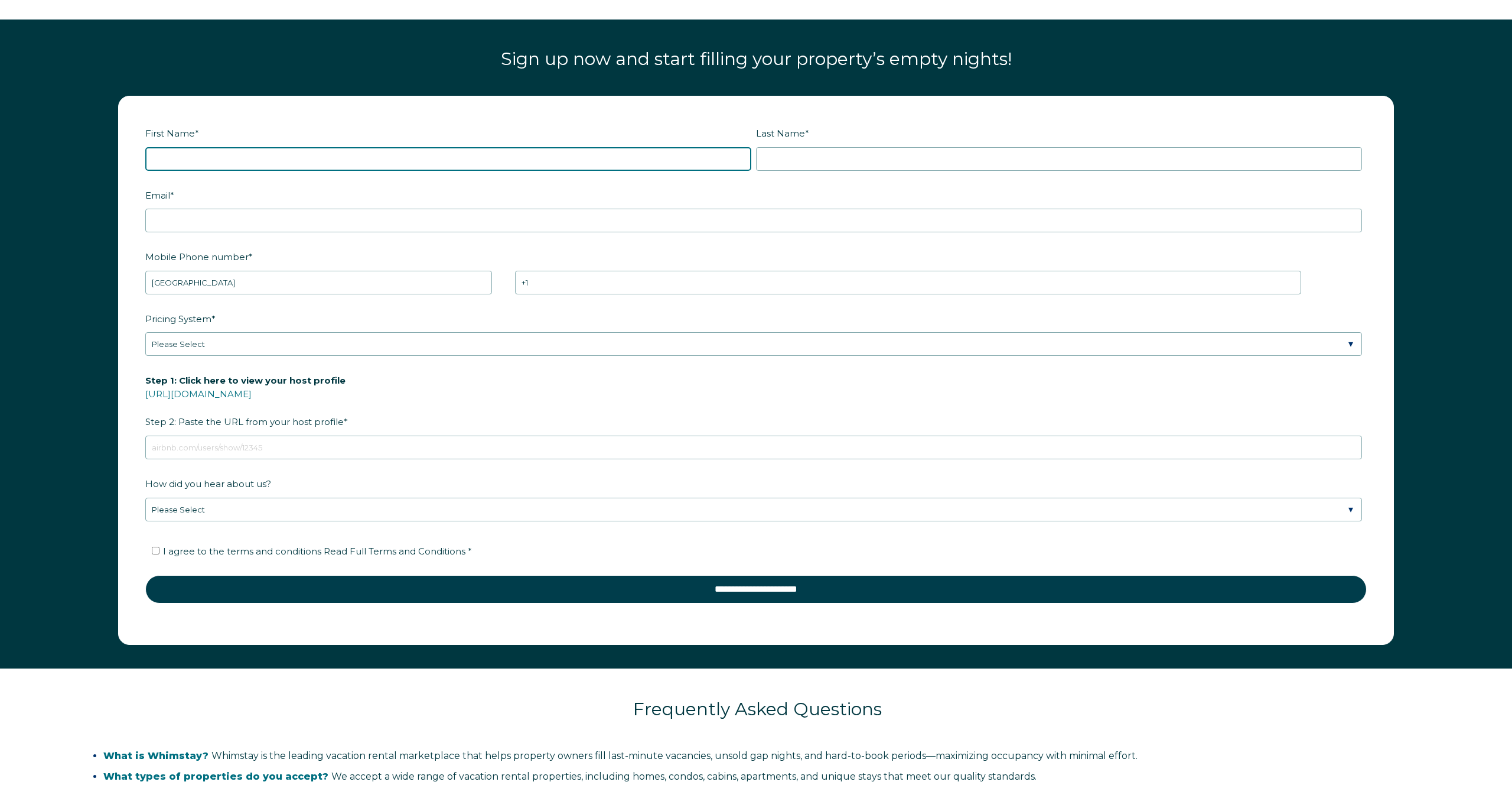
click at [426, 165] on input "First Name *" at bounding box center [448, 159] width 606 height 24
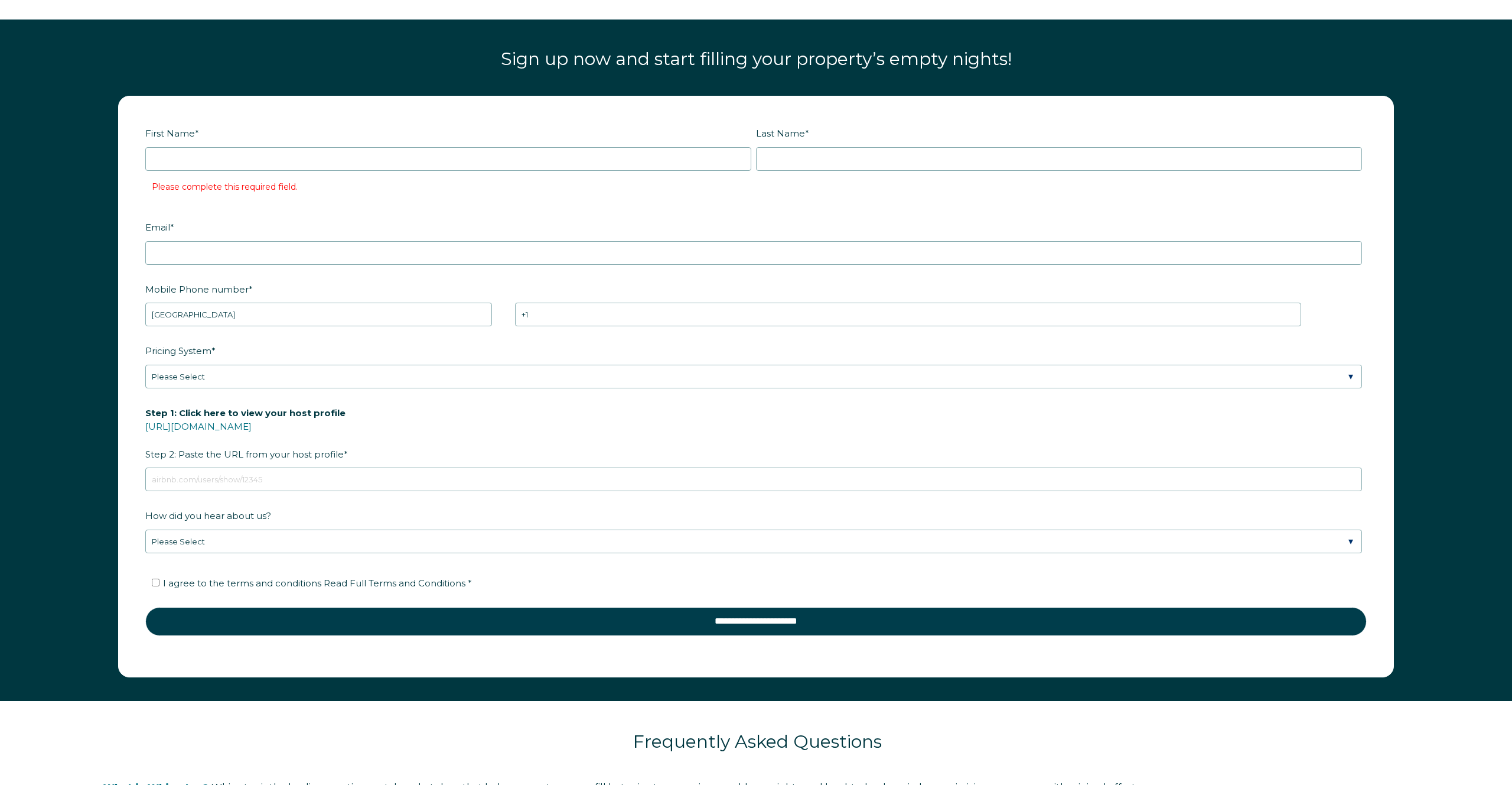
click at [272, 325] on form "First Name * Please complete this required field. Last Name * RBO Token Company…" at bounding box center [756, 387] width 1275 height 580
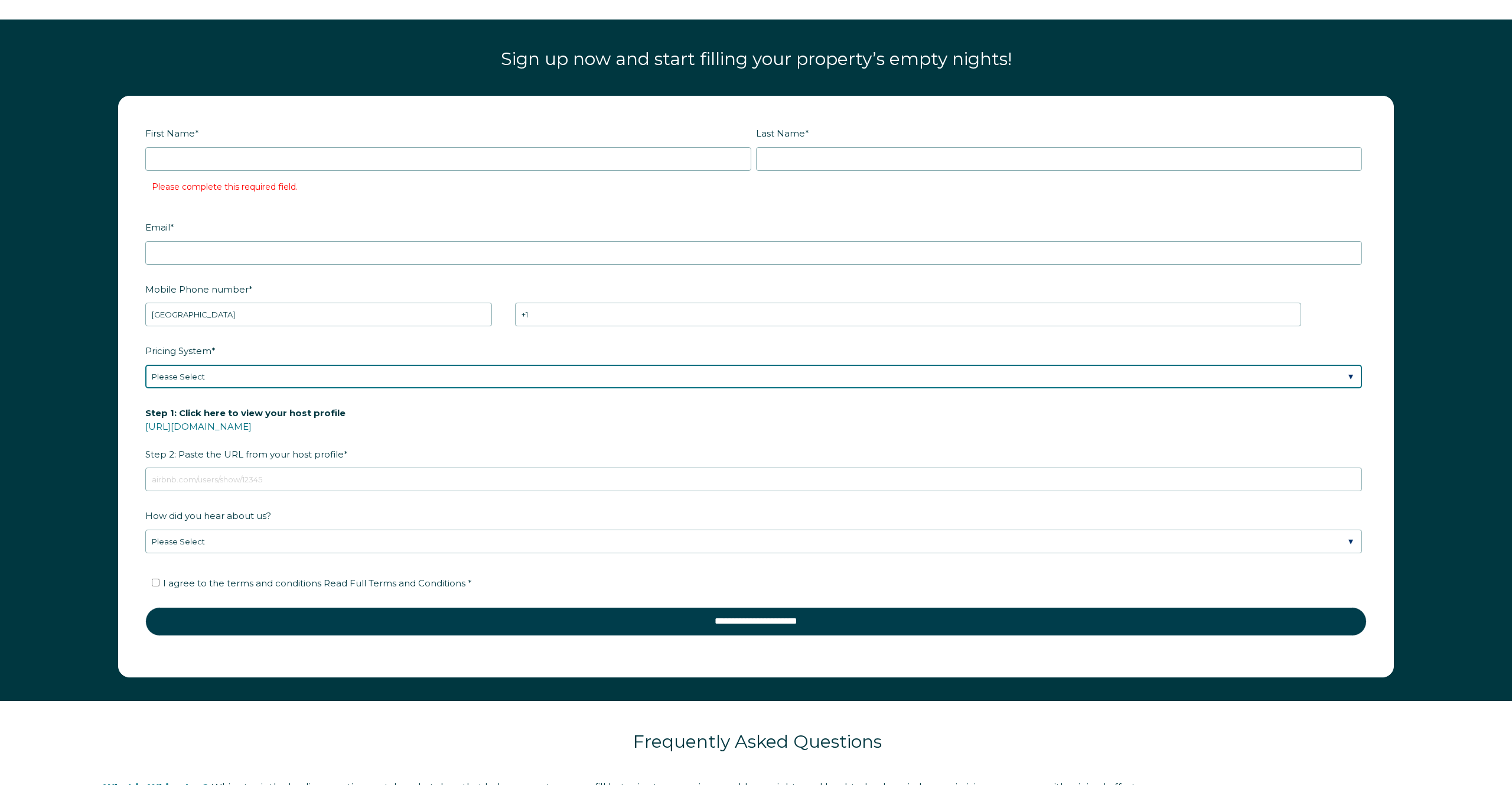
click at [272, 372] on select "Please Select Manual Airbnb Smart Pricing PriceLabs Wheelhouse Beyond Pricing 3…" at bounding box center [753, 376] width 1217 height 24
select select "PriceLabs"
click at [145, 364] on select "Please Select Manual Airbnb Smart Pricing PriceLabs Wheelhouse Beyond Pricing 3…" at bounding box center [753, 376] width 1217 height 24
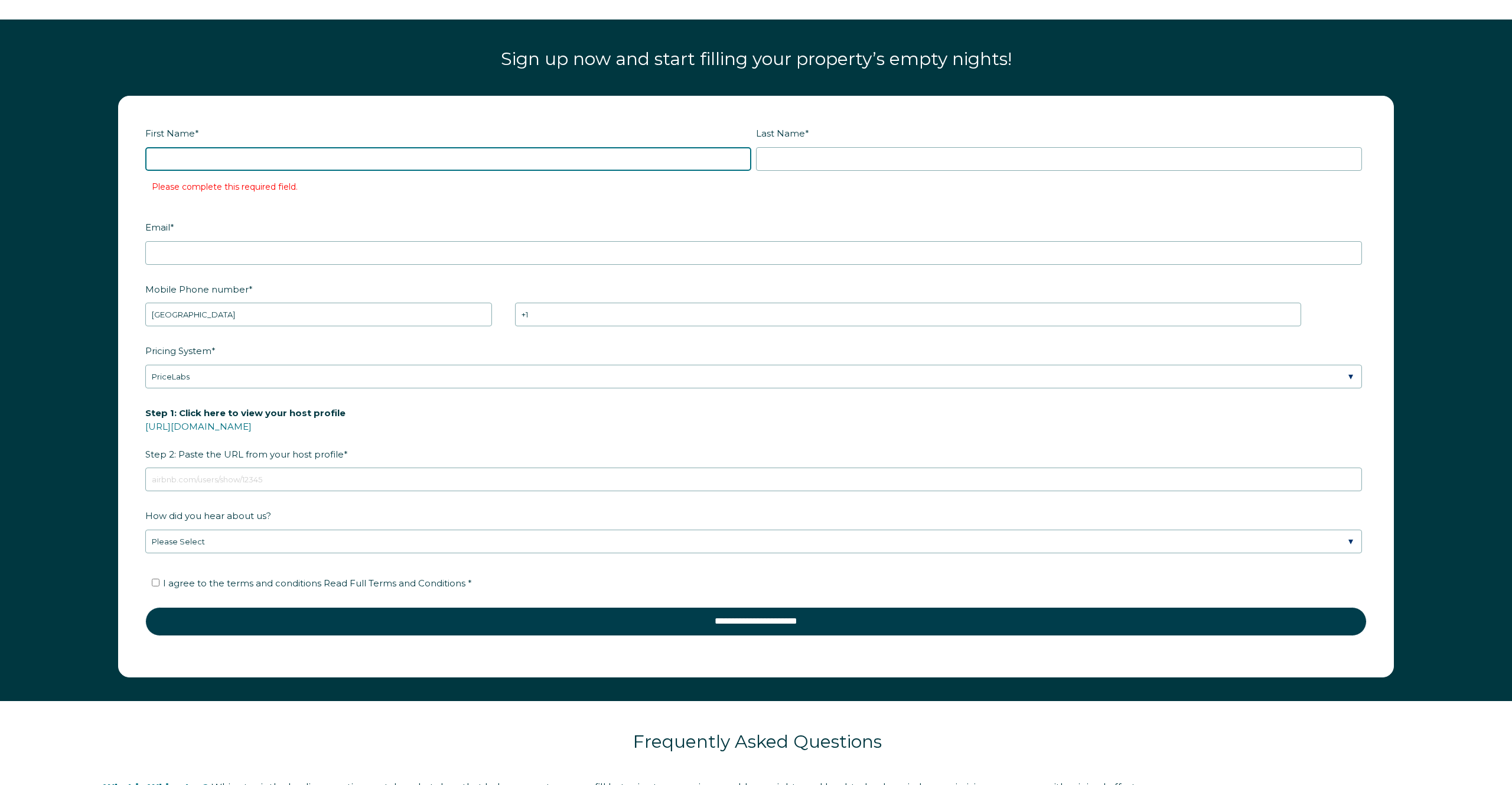
click at [343, 154] on input "First Name *" at bounding box center [448, 159] width 606 height 24
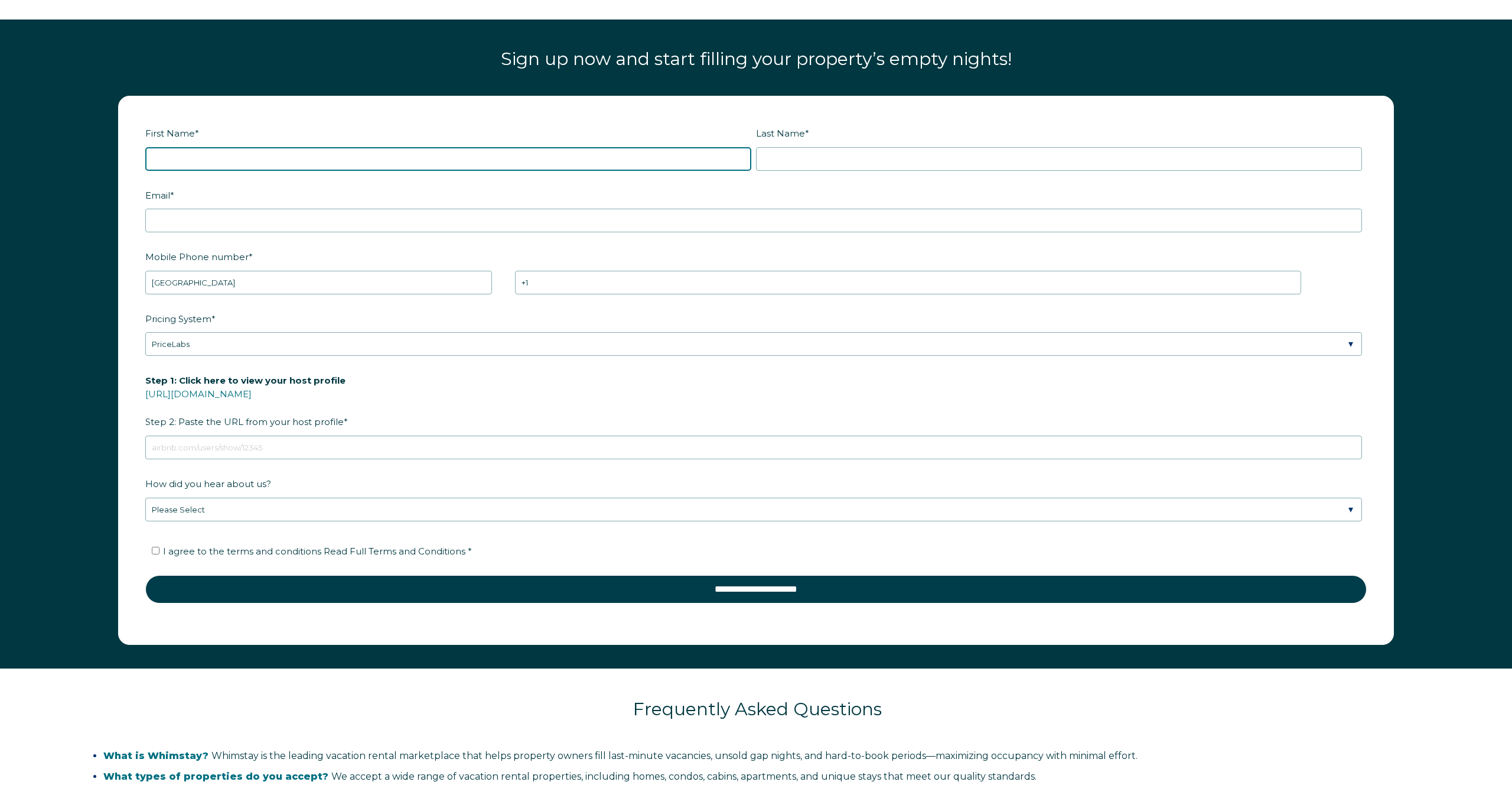
click at [251, 168] on input "First Name *" at bounding box center [448, 159] width 606 height 24
type input "[PERSON_NAME]"
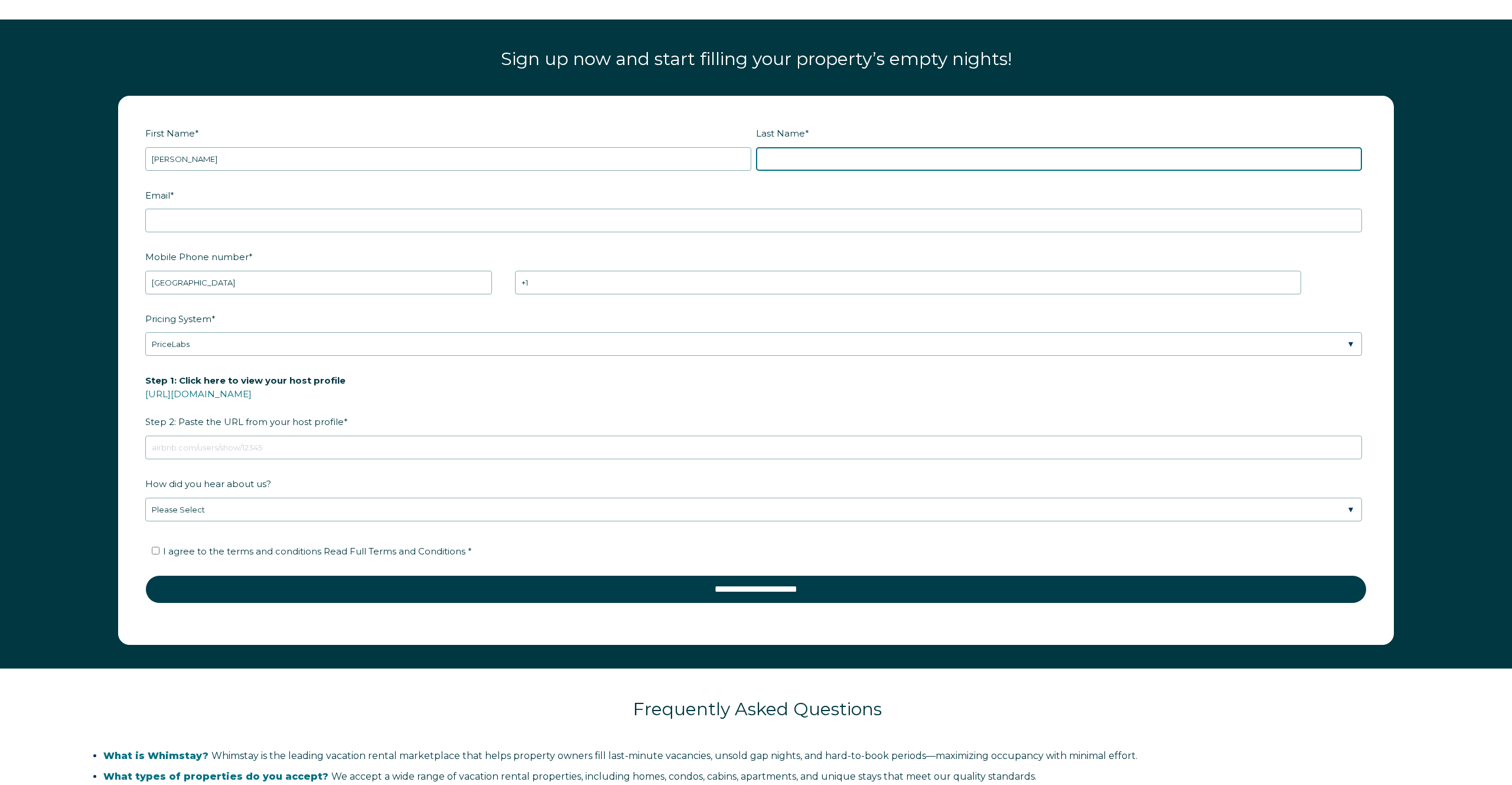
click at [837, 150] on input "Last Name *" at bounding box center [1058, 159] width 606 height 24
type input "[PERSON_NAME]"
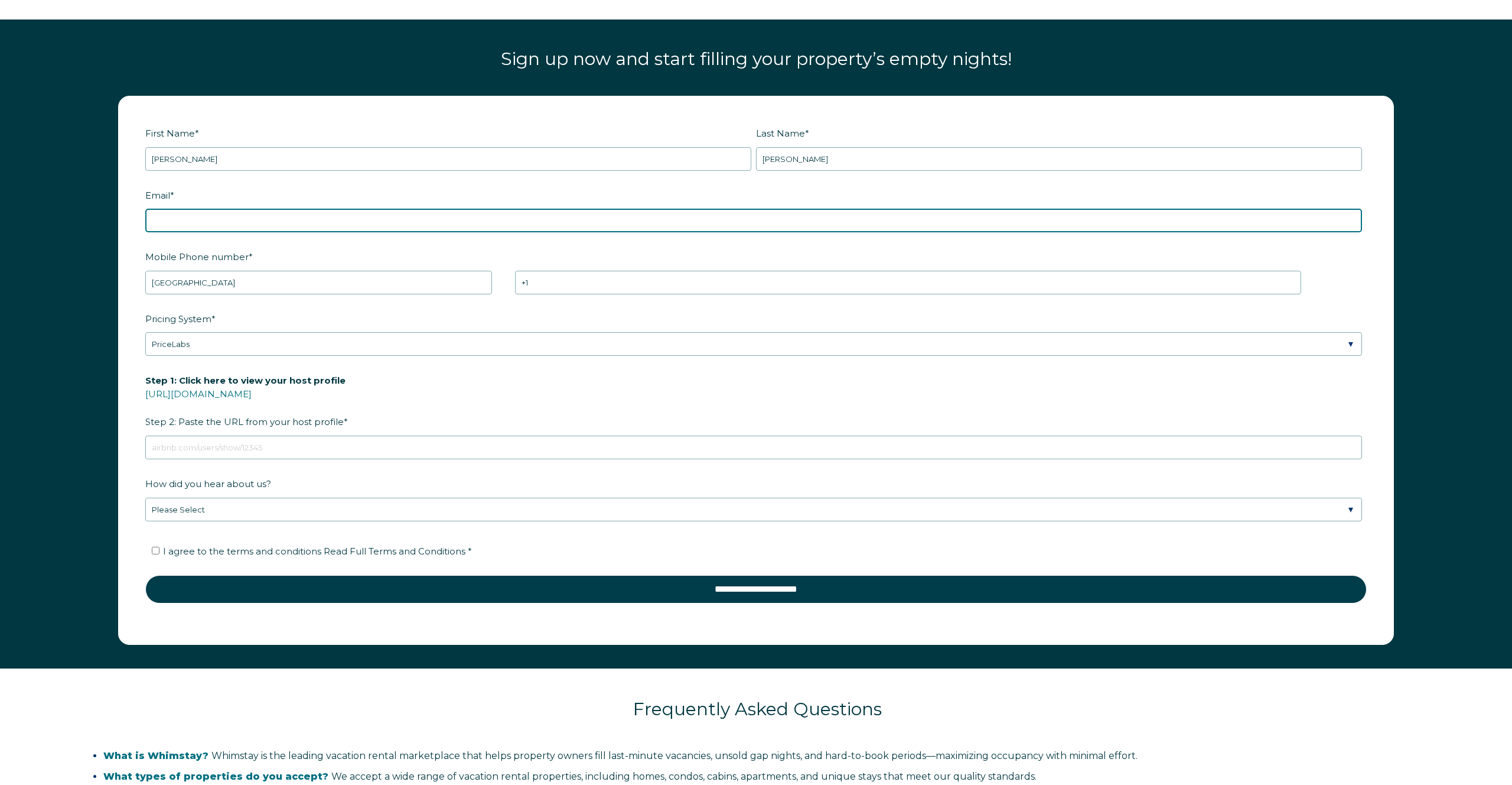
click at [310, 221] on input "Email *" at bounding box center [753, 220] width 1217 height 24
type input "[EMAIL_ADDRESS][DOMAIN_NAME]"
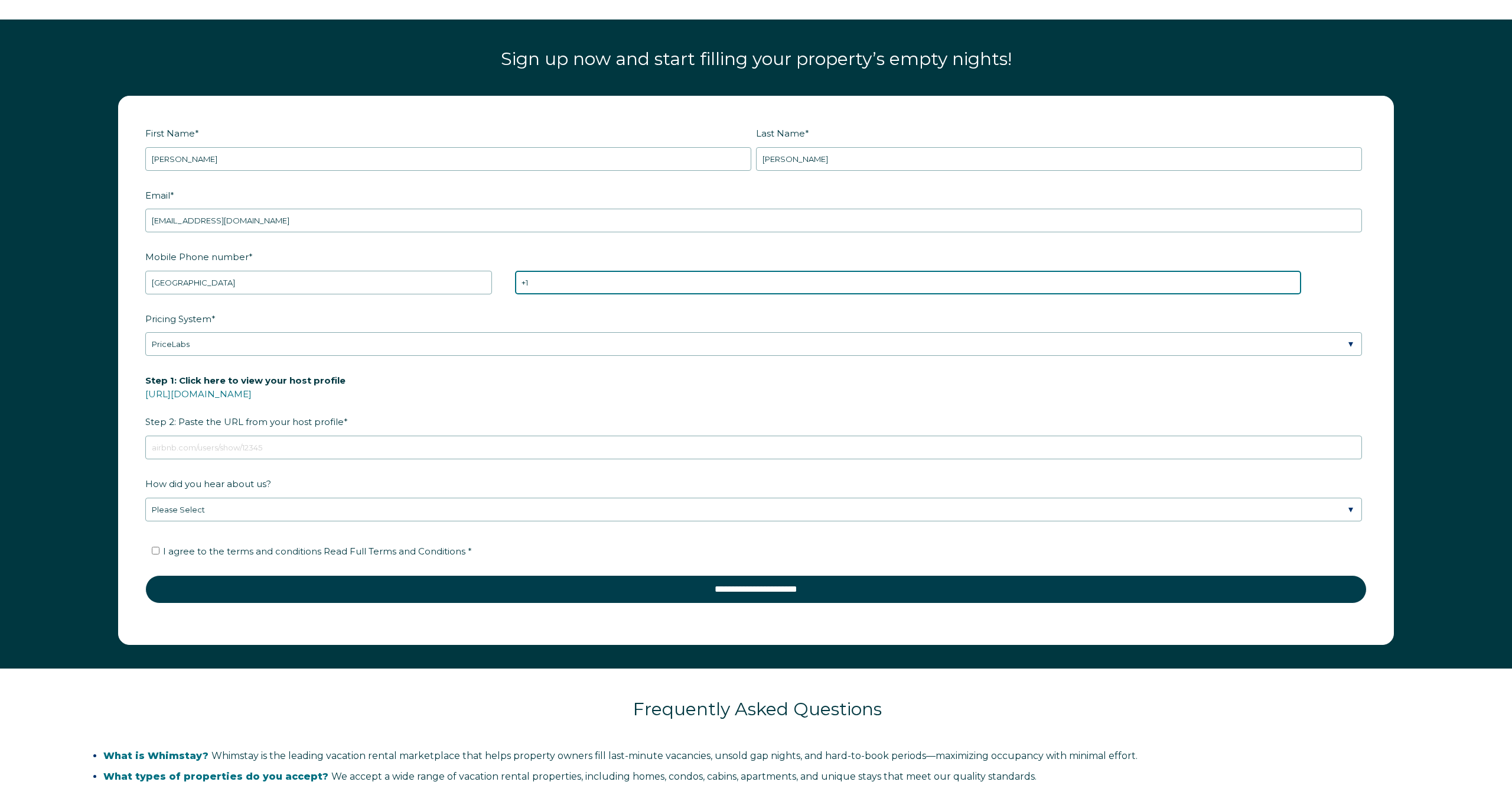
click at [597, 291] on input "+1" at bounding box center [908, 283] width 786 height 24
type input "[PHONE_NUMBER]"
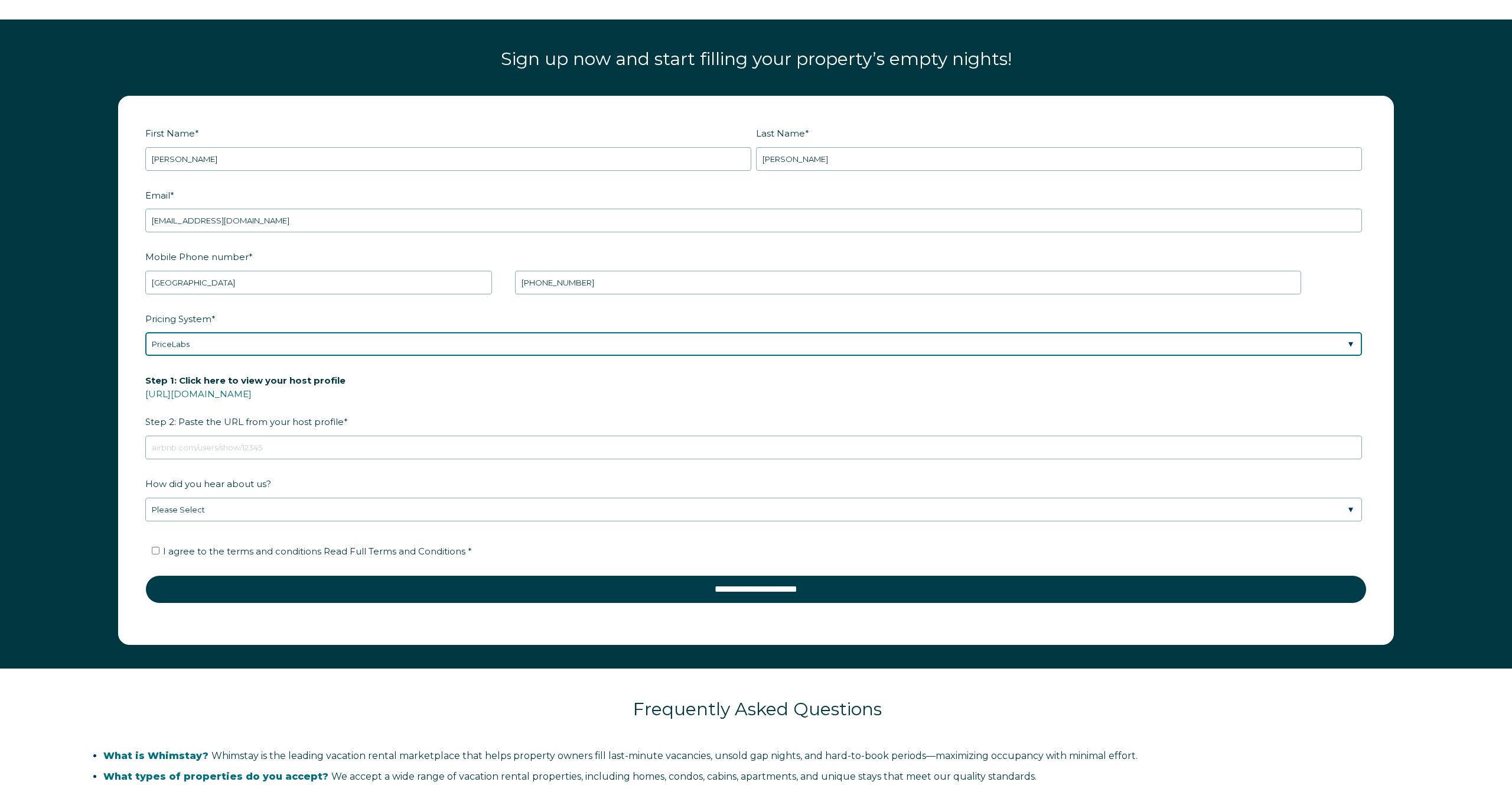
click at [501, 346] on select "Please Select Manual Airbnb Smart Pricing PriceLabs Wheelhouse Beyond Pricing 3…" at bounding box center [753, 344] width 1217 height 24
click at [145, 332] on select "Please Select Manual Airbnb Smart Pricing PriceLabs Wheelhouse Beyond Pricing 3…" at bounding box center [753, 344] width 1217 height 24
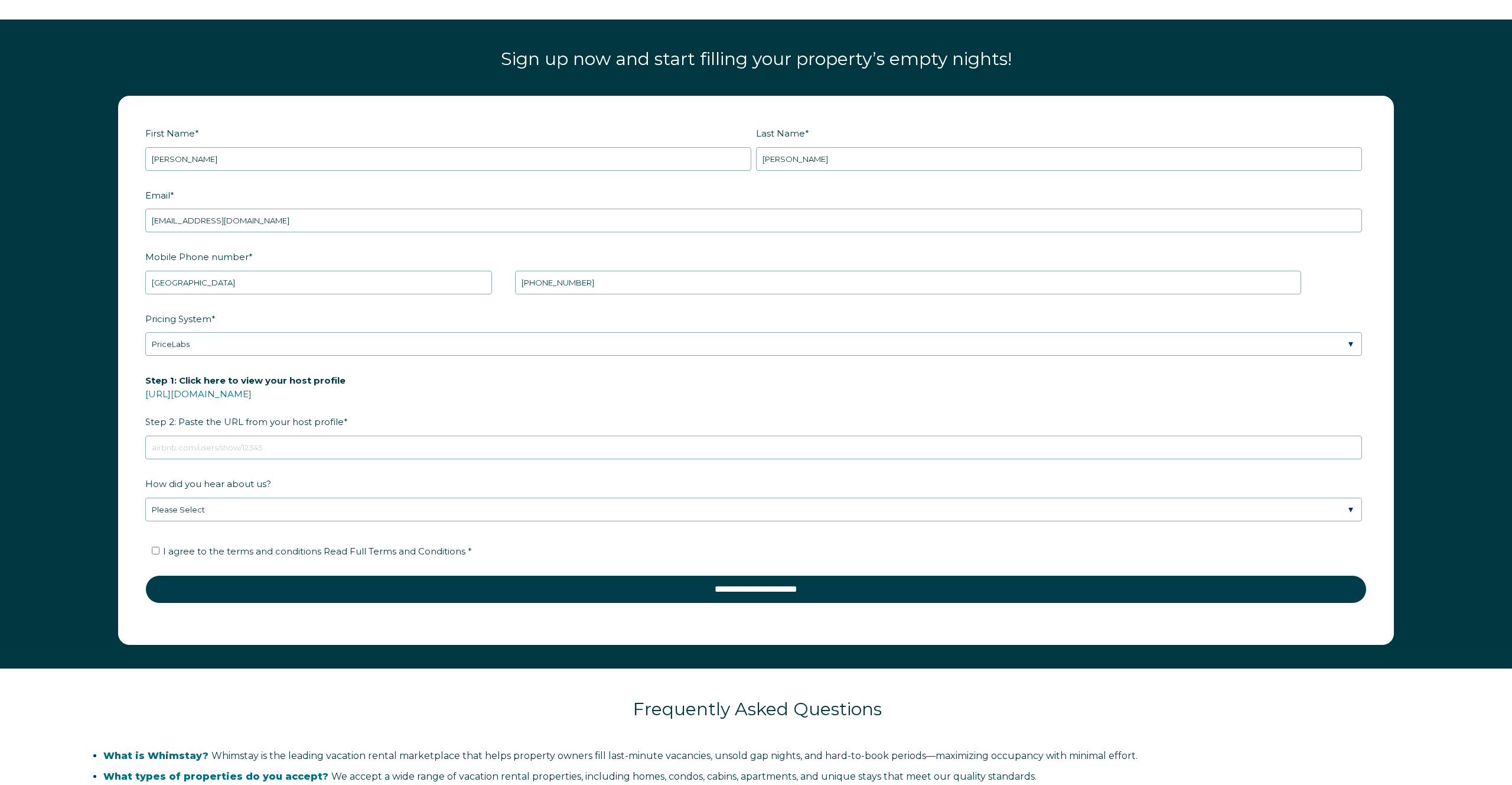
drag, startPoint x: 274, startPoint y: 394, endPoint x: 1000, endPoint y: 3, distance: 824.6
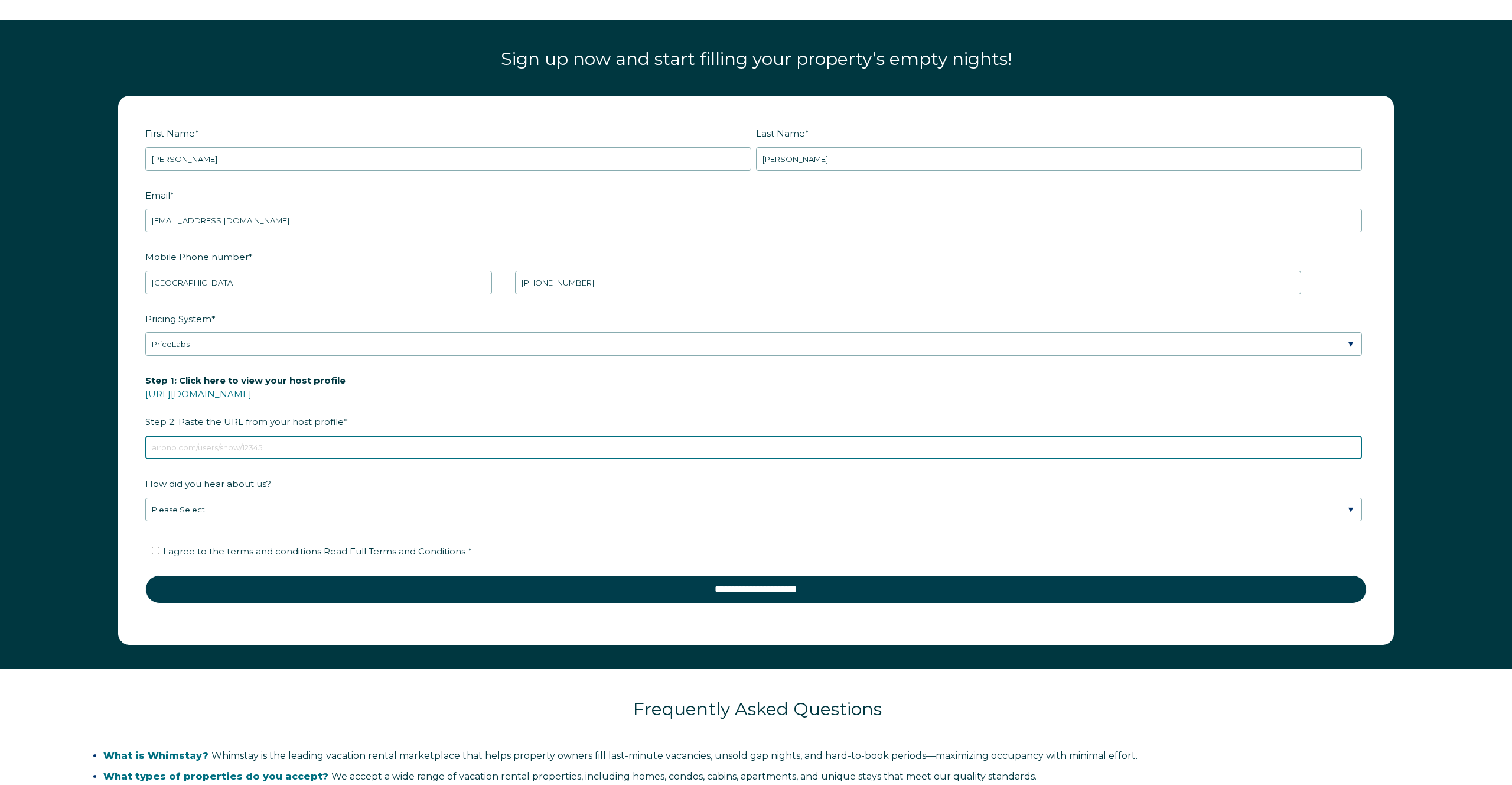
click at [296, 452] on input "Step 1: Click here to view your host profile https://www.airbnb.com/users/show/…" at bounding box center [753, 447] width 1217 height 24
paste input "https://www.airbnb.com/users/show/496921405"
type input "https://www.airbnb.com/users/show/496921405"
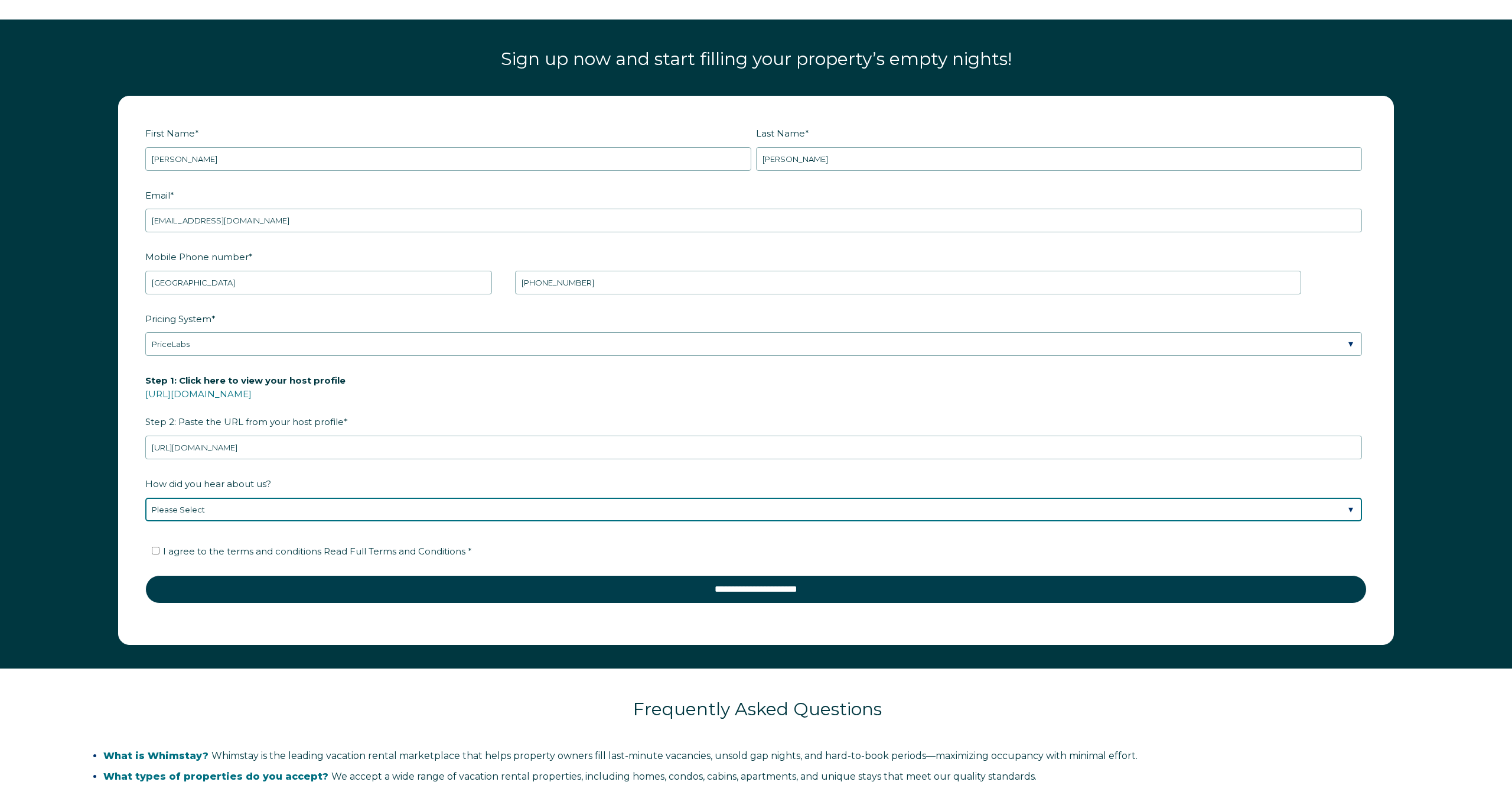
click at [277, 511] on select "Please Select Found Whimstay through a Google search Spoke to a Whimstay salesp…" at bounding box center [753, 510] width 1217 height 24
select select "Marketing Email"
click at [145, 498] on select "Please Select Found Whimstay through a Google search Spoke to a Whimstay salesp…" at bounding box center [753, 510] width 1217 height 24
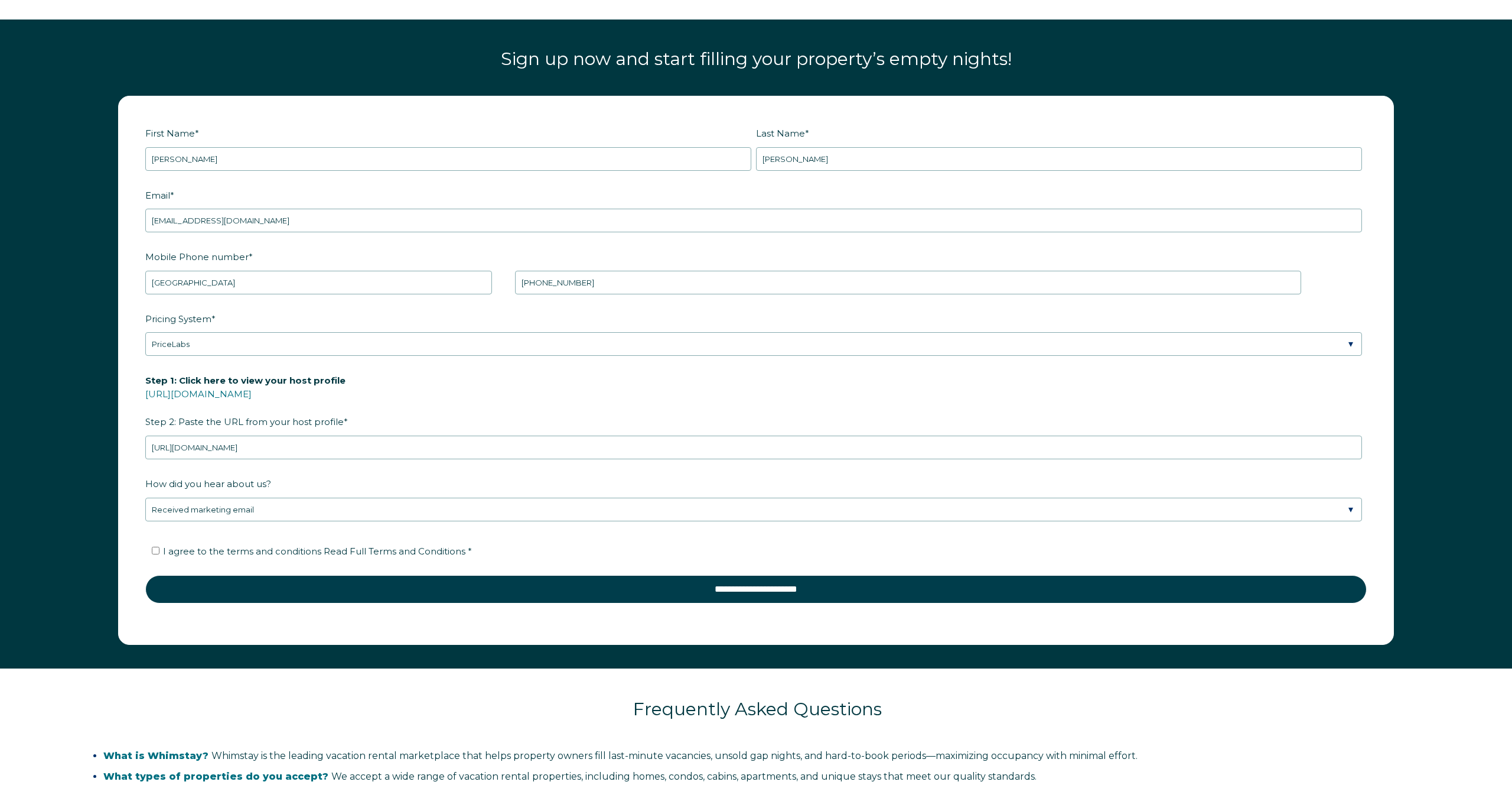
click at [219, 550] on span "I agree to the terms and conditions Read Full Terms and Conditions *" at bounding box center [317, 551] width 309 height 11
click at [159, 550] on input "I agree to the terms and conditions Read Full Terms and Conditions *" at bounding box center [156, 551] width 7 height 7
checkbox input "true"
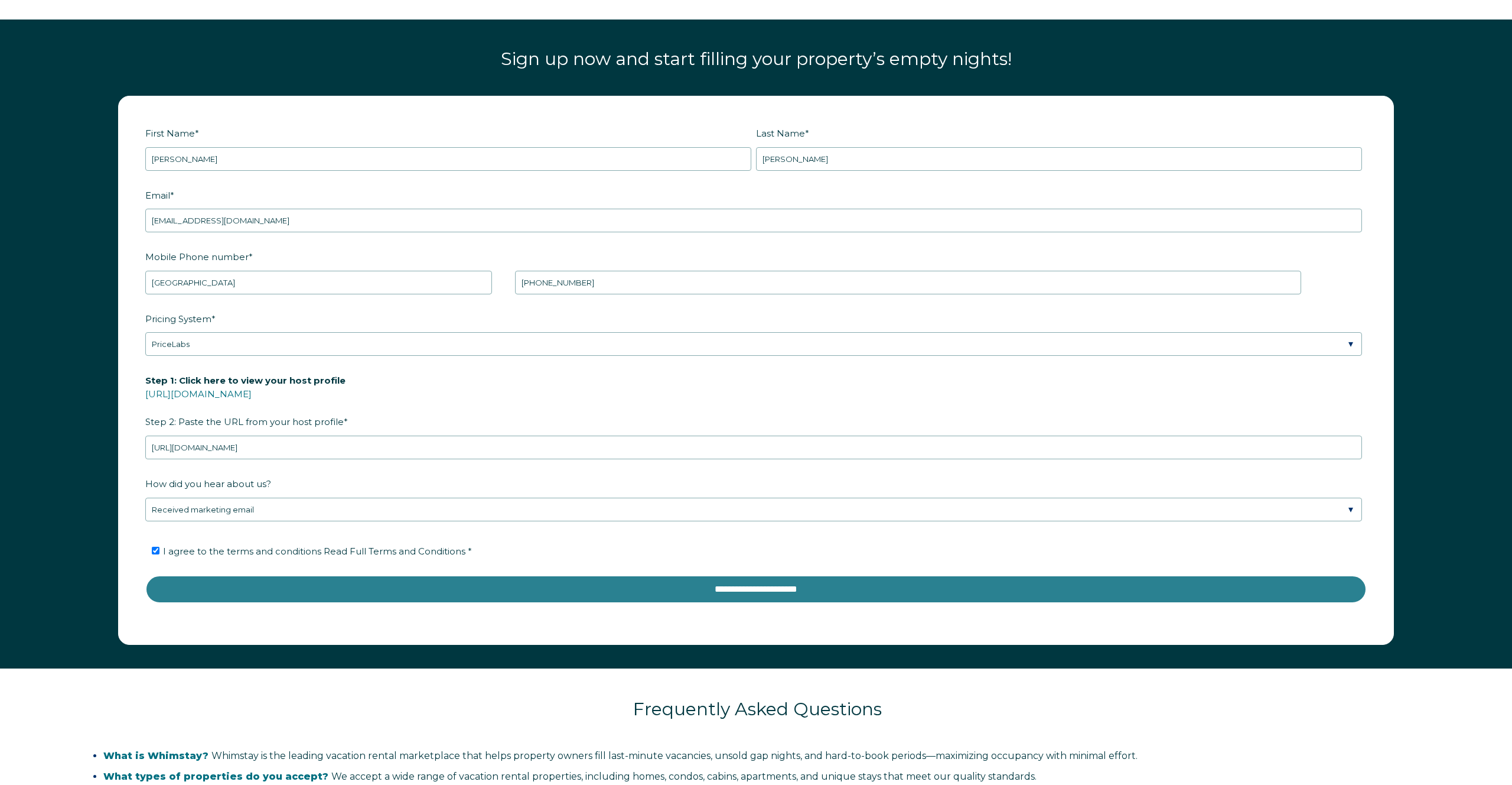
click at [279, 594] on input "**********" at bounding box center [756, 589] width 1221 height 28
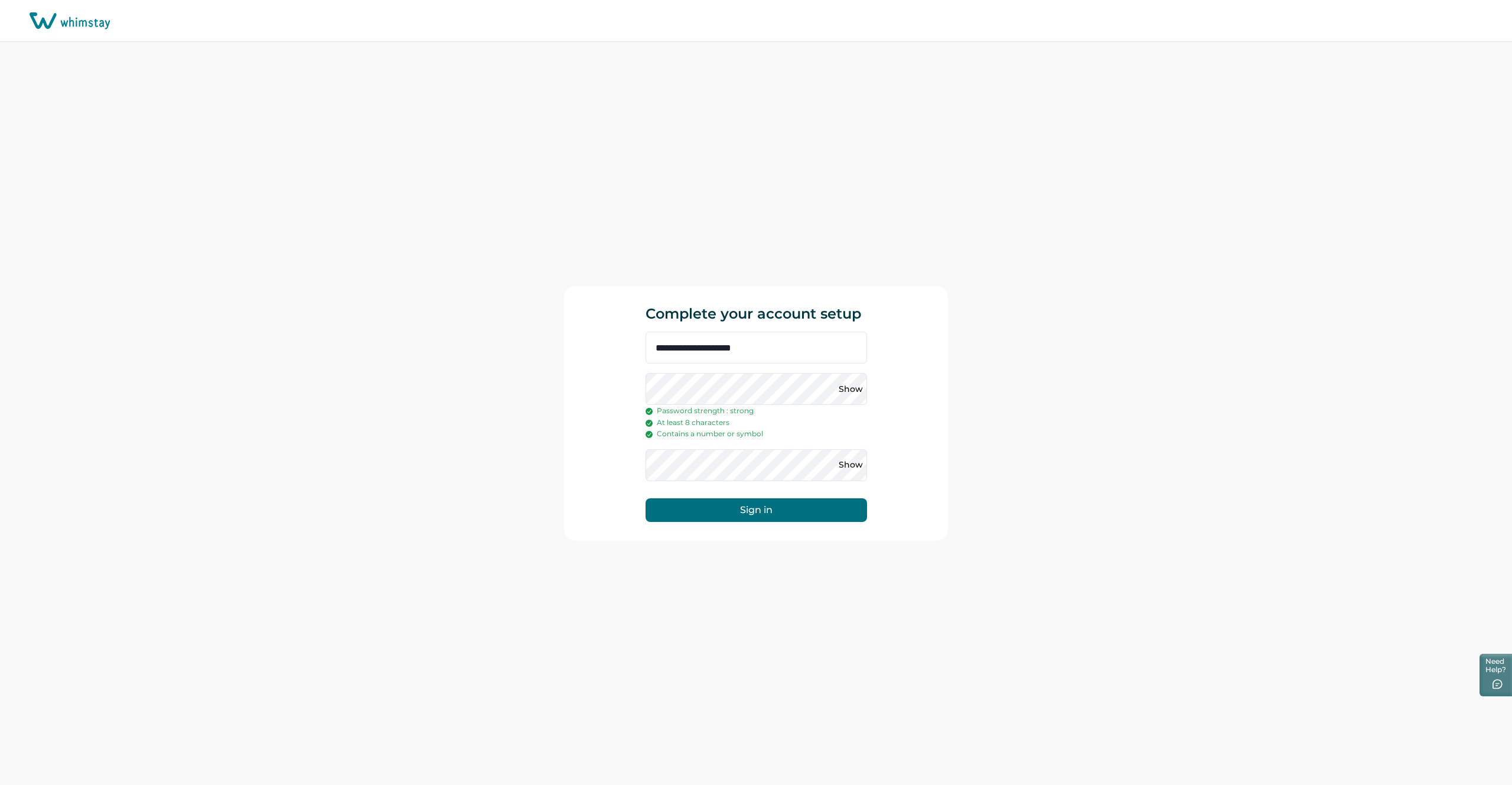
click at [747, 520] on button "Sign in" at bounding box center [756, 510] width 222 height 24
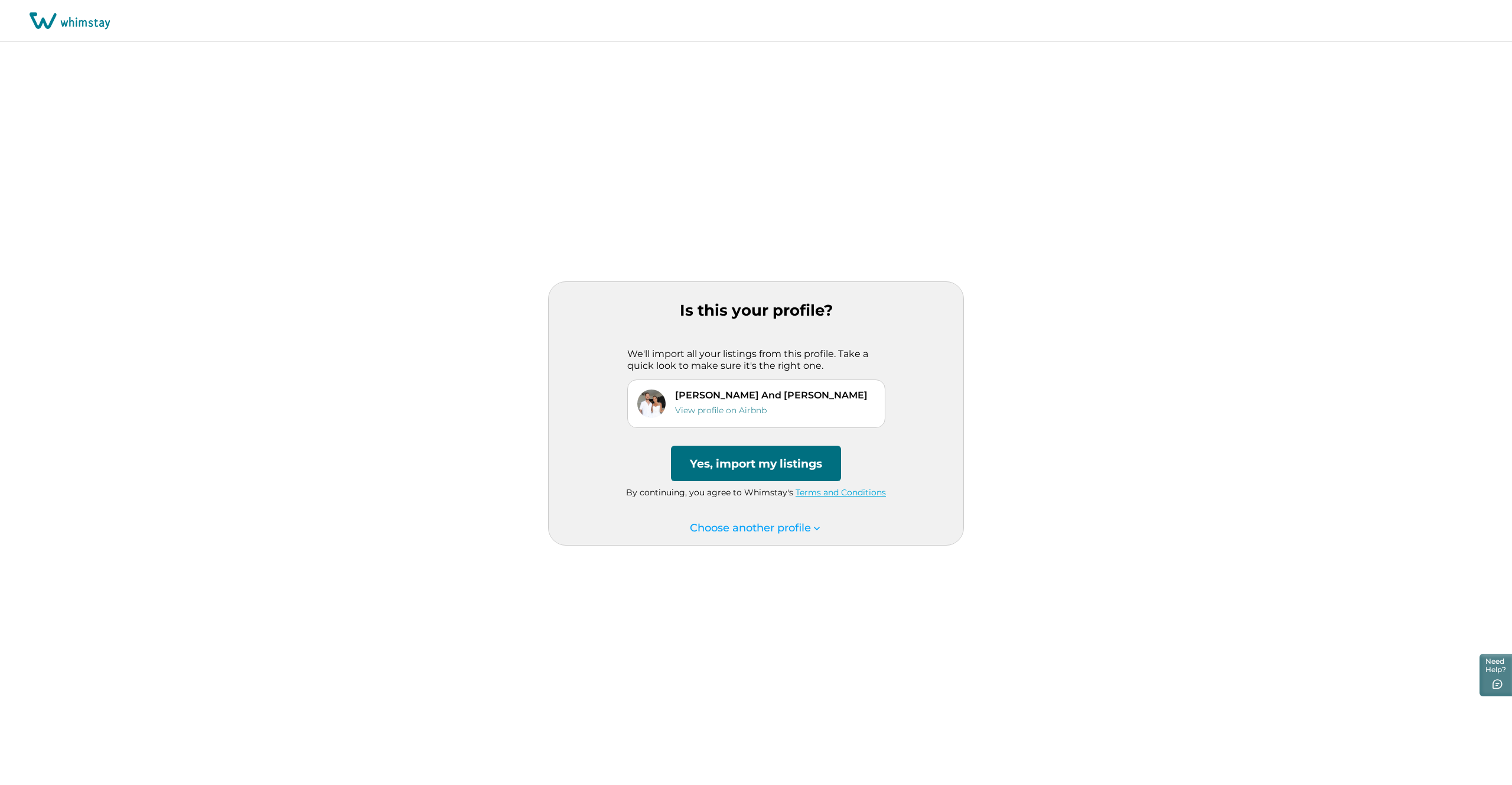
click at [741, 467] on button "Yes, import my listings" at bounding box center [756, 464] width 170 height 36
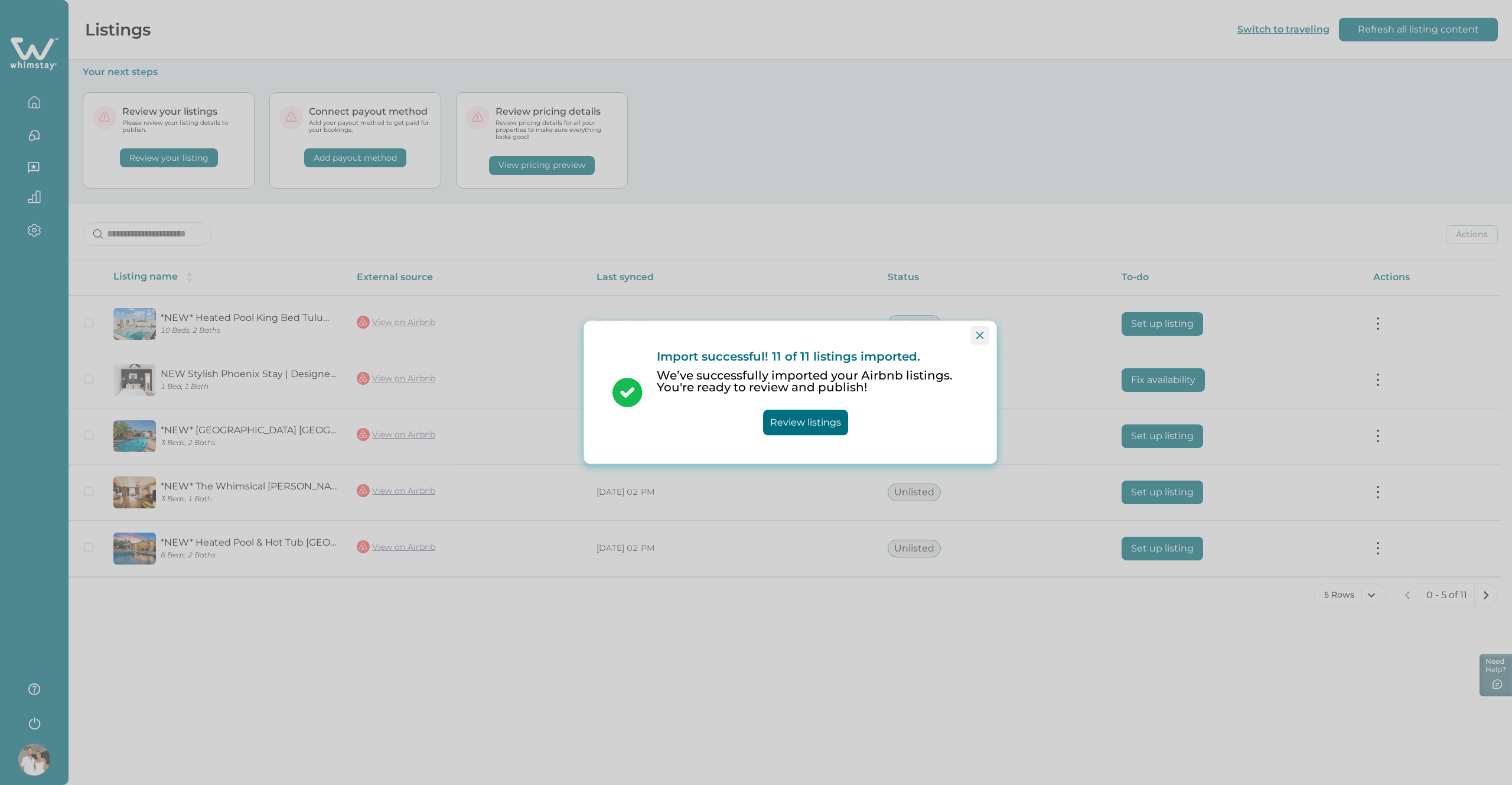
click at [985, 336] on button "Close" at bounding box center [980, 335] width 19 height 19
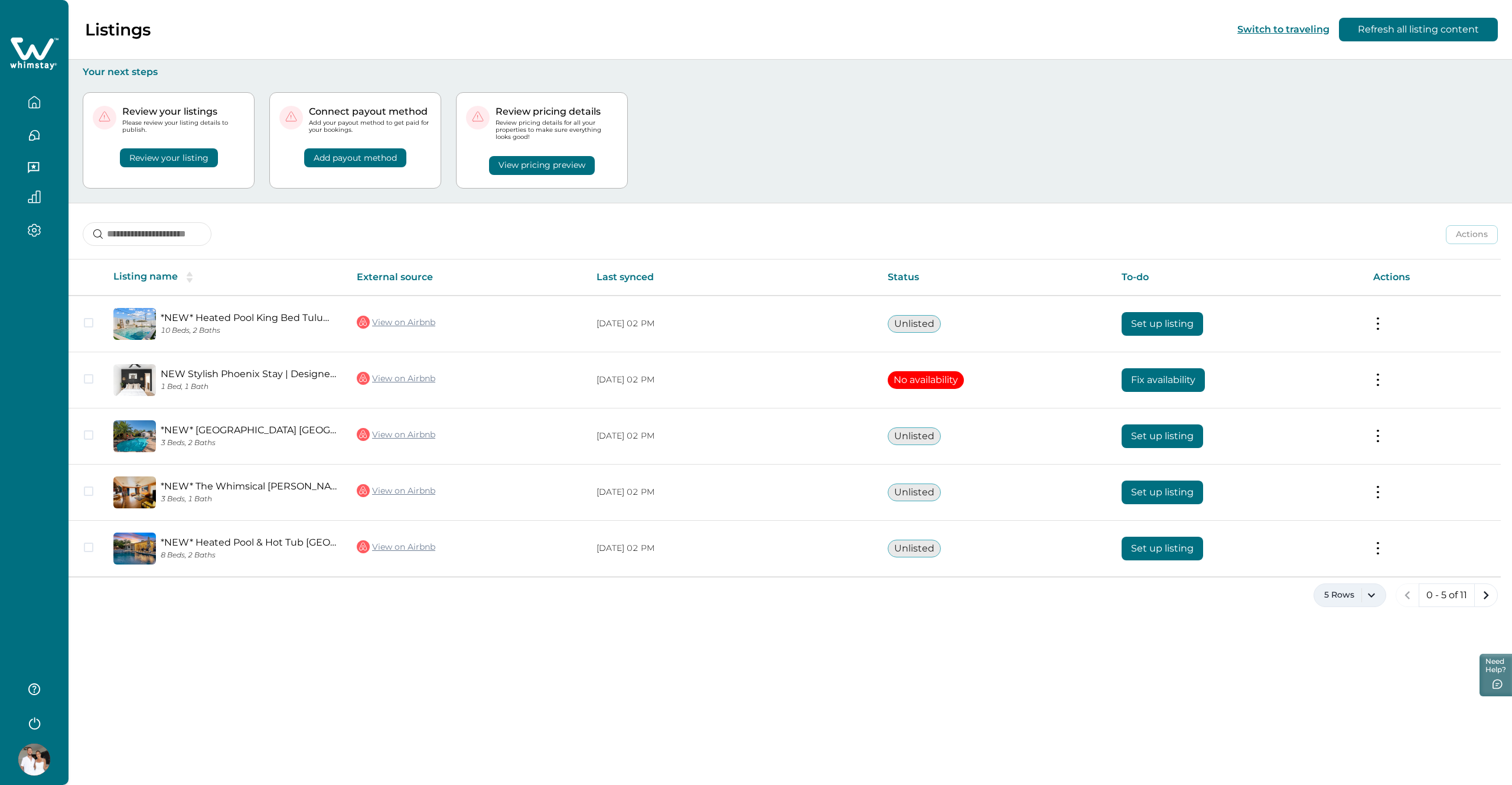
click at [1377, 591] on button "5 Rows" at bounding box center [1350, 595] width 73 height 24
click at [1356, 747] on button "100 Rows" at bounding box center [1349, 747] width 62 height 24
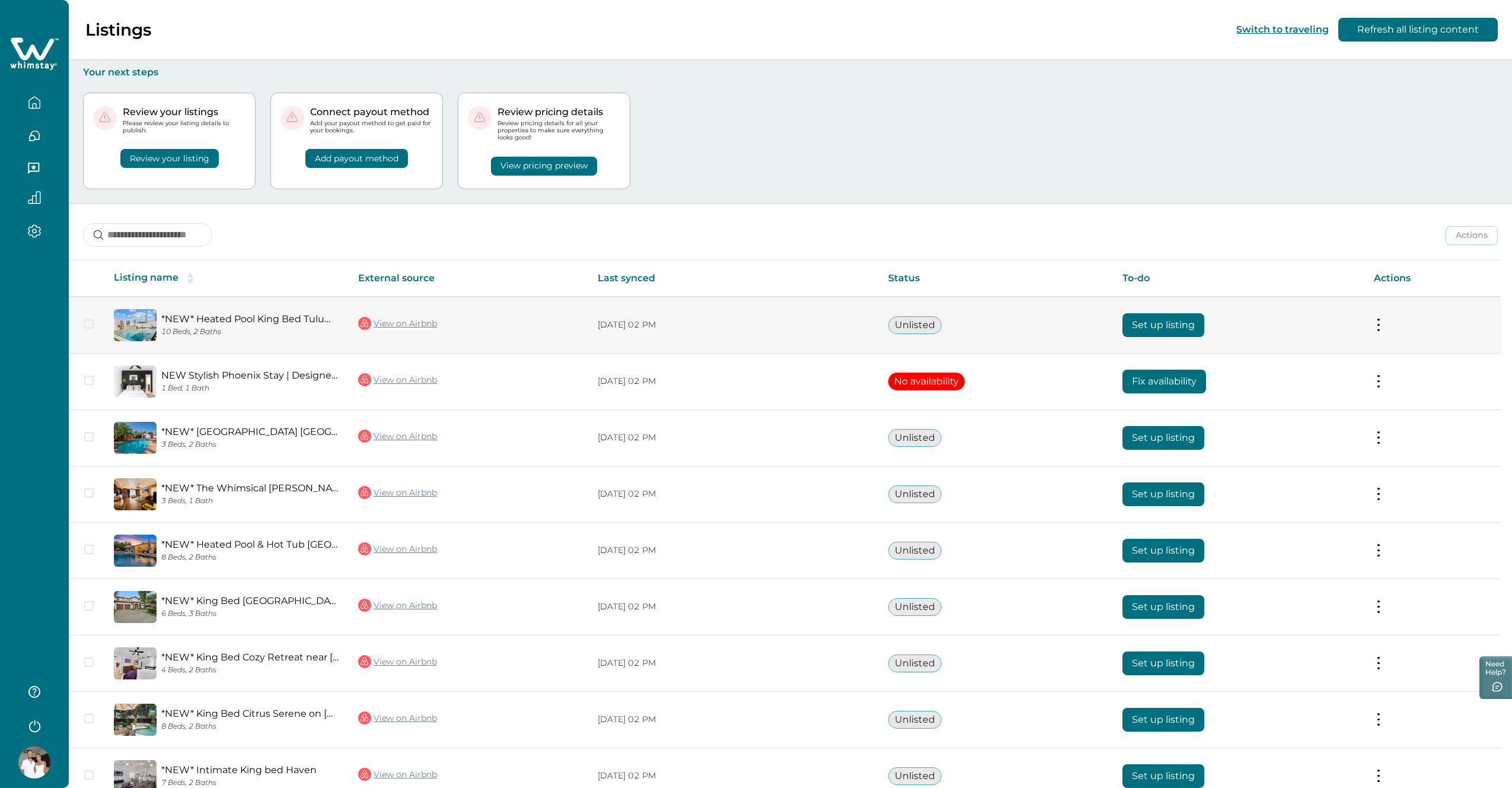
click at [1152, 326] on button "Set up listing" at bounding box center [1164, 325] width 82 height 24
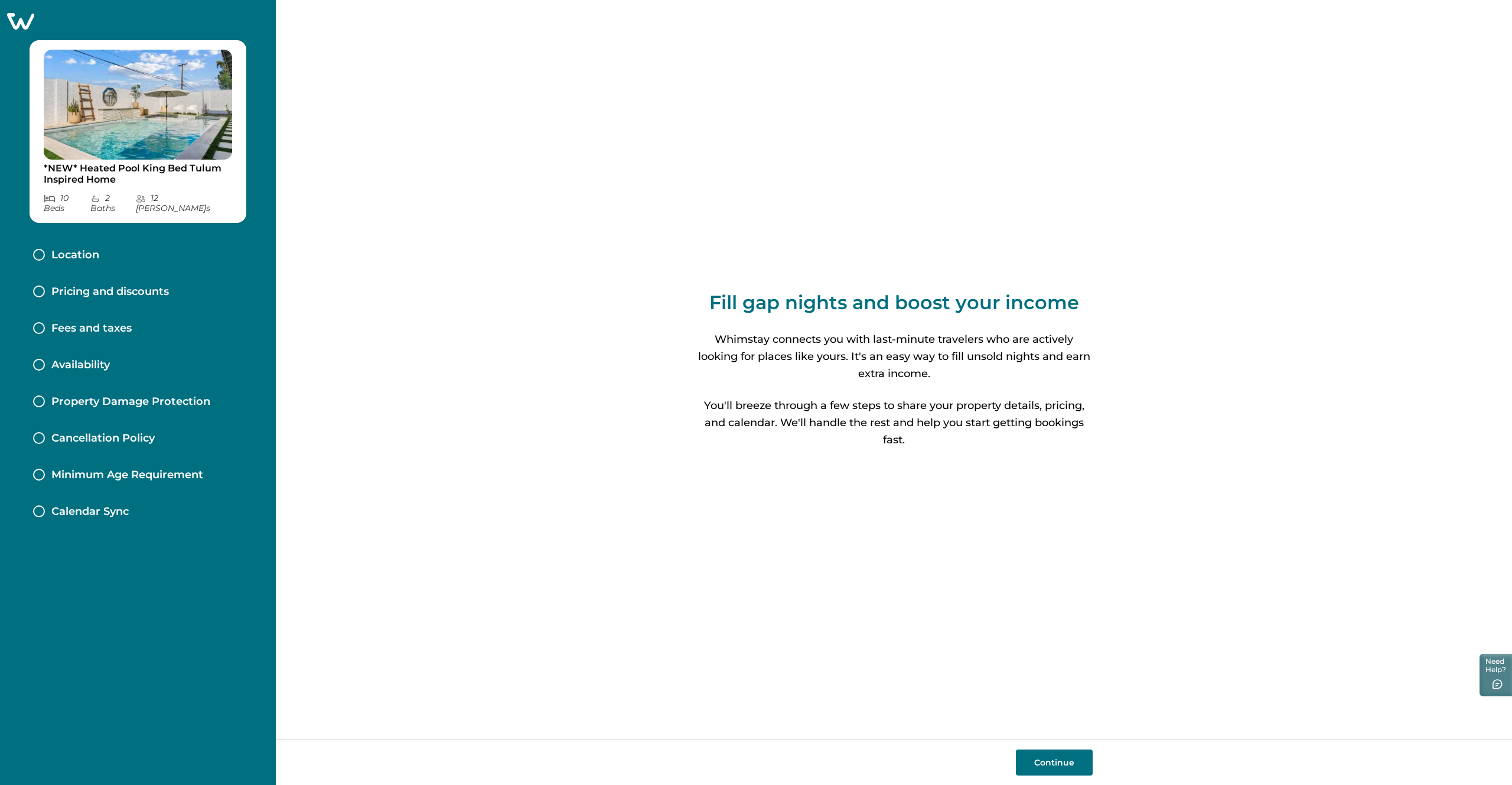
click at [1060, 763] on button "Continue" at bounding box center [1054, 762] width 77 height 26
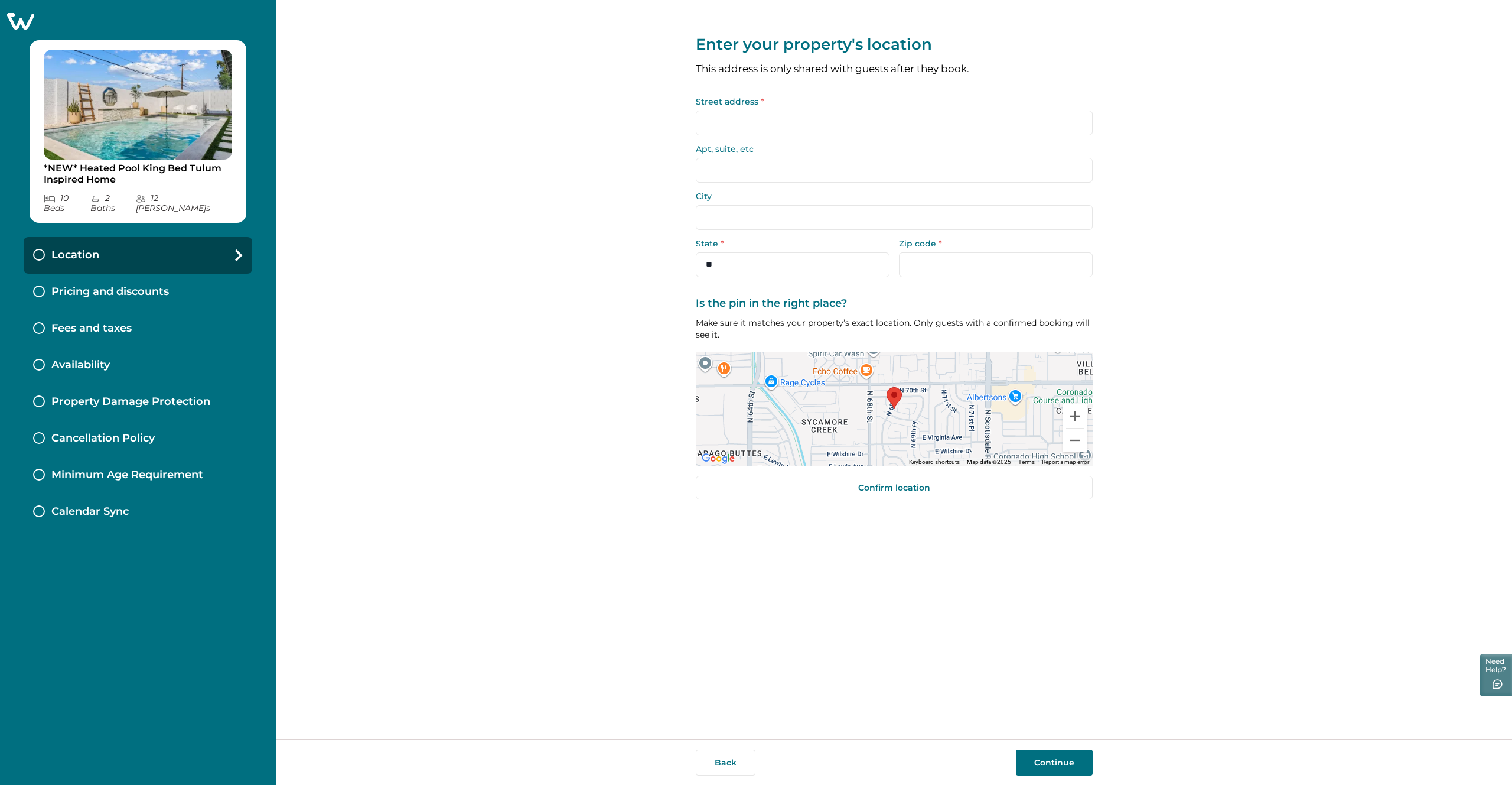
click at [813, 123] on input "Street address *" at bounding box center [894, 122] width 397 height 24
drag, startPoint x: 895, startPoint y: 402, endPoint x: 882, endPoint y: 412, distance: 16.4
click at [877, 394] on area at bounding box center [877, 394] width 0 height 0
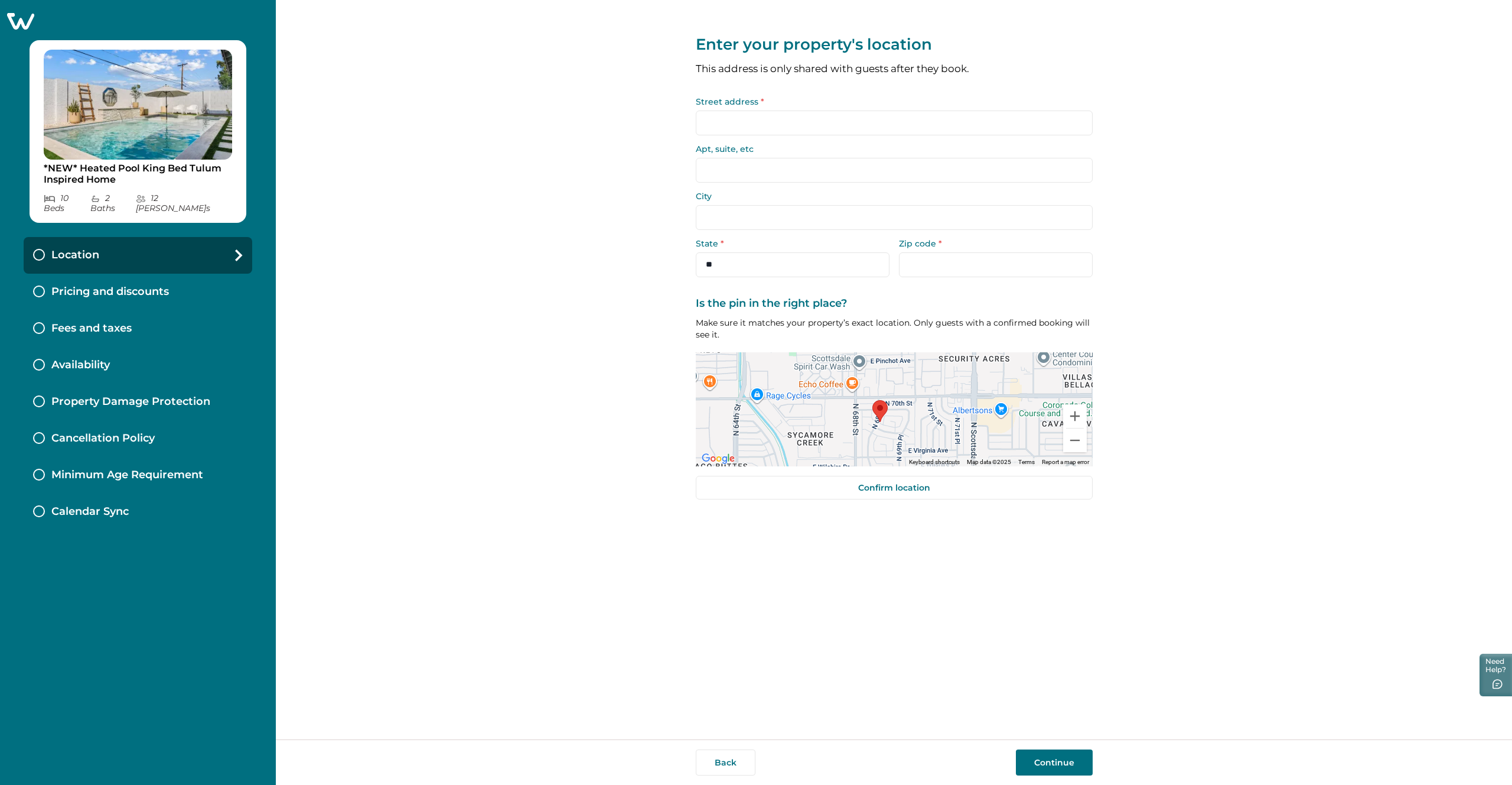
click at [897, 410] on div at bounding box center [894, 410] width 397 height 114
click at [1072, 416] on button "Zoom in" at bounding box center [1075, 416] width 24 height 24
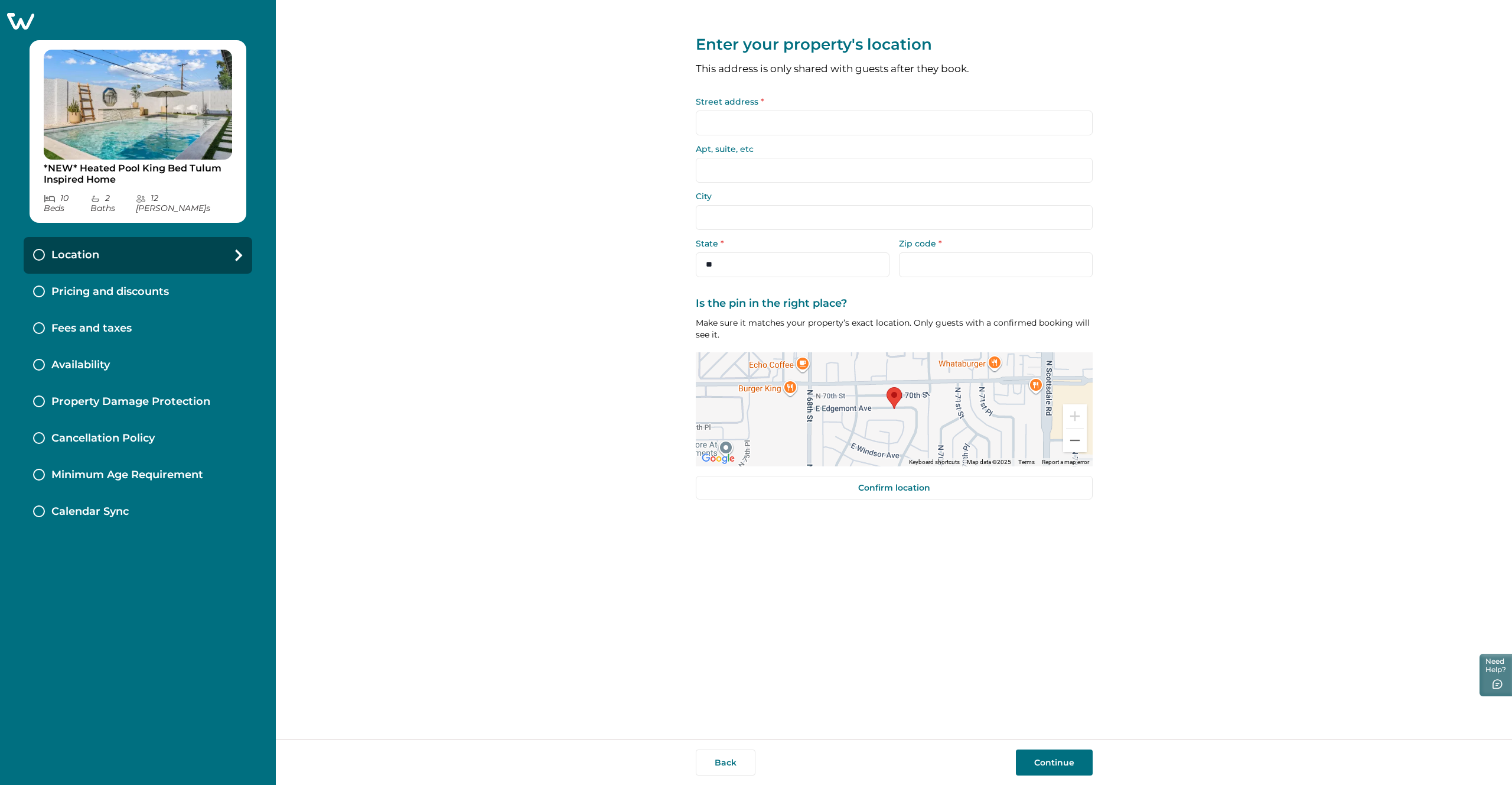
click at [874, 402] on div at bounding box center [894, 410] width 397 height 114
click at [896, 409] on div at bounding box center [894, 410] width 397 height 114
click at [894, 410] on div at bounding box center [894, 410] width 397 height 114
click at [892, 410] on div at bounding box center [894, 410] width 397 height 114
click at [810, 117] on input "Street address *" at bounding box center [894, 122] width 397 height 24
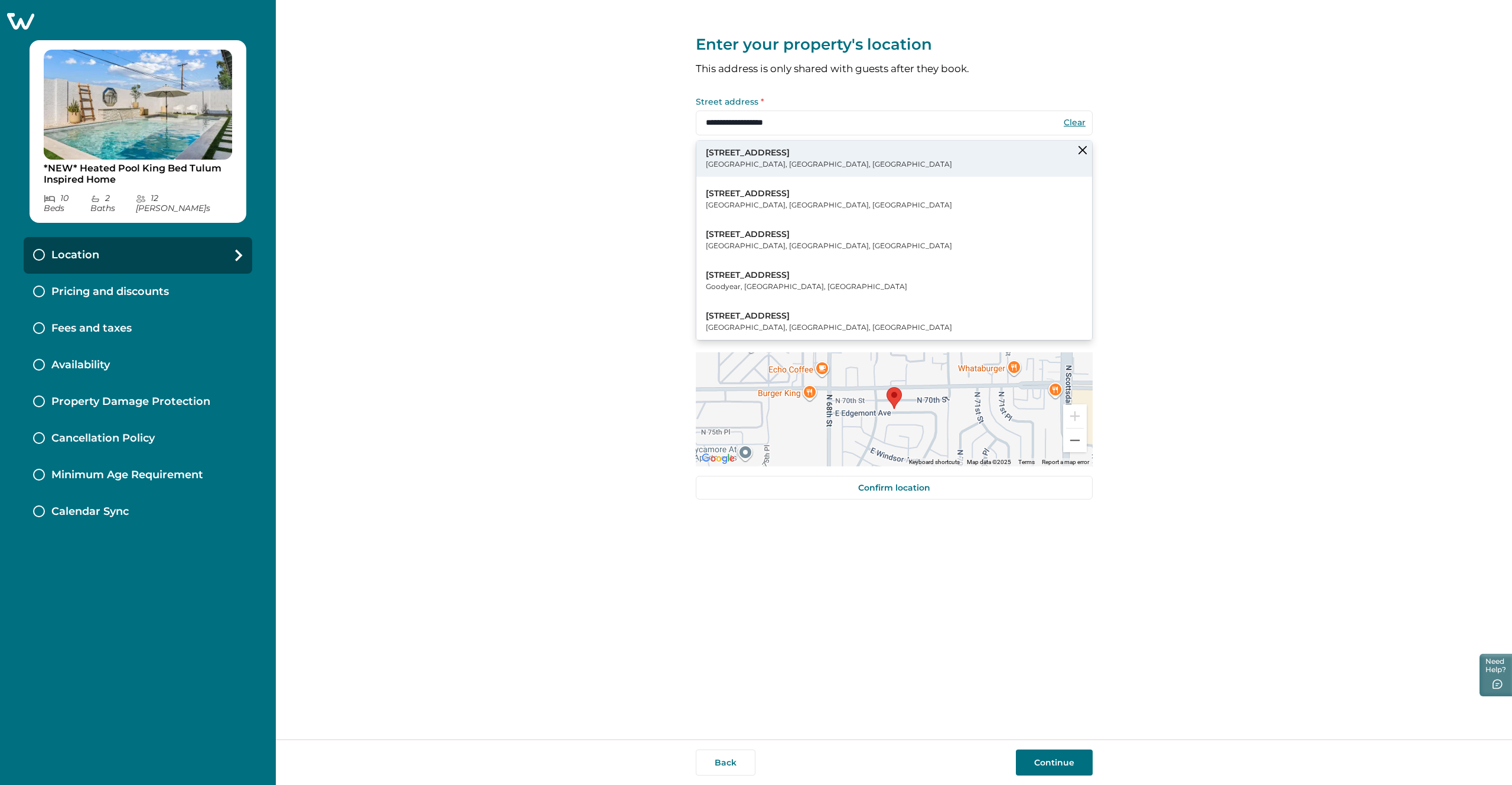
type input "**********"
click at [813, 155] on button "6848 E Edgemont Ave Scottsdale, AZ, USA" at bounding box center [894, 159] width 396 height 36
type input "**********"
select select "**"
type input "*****"
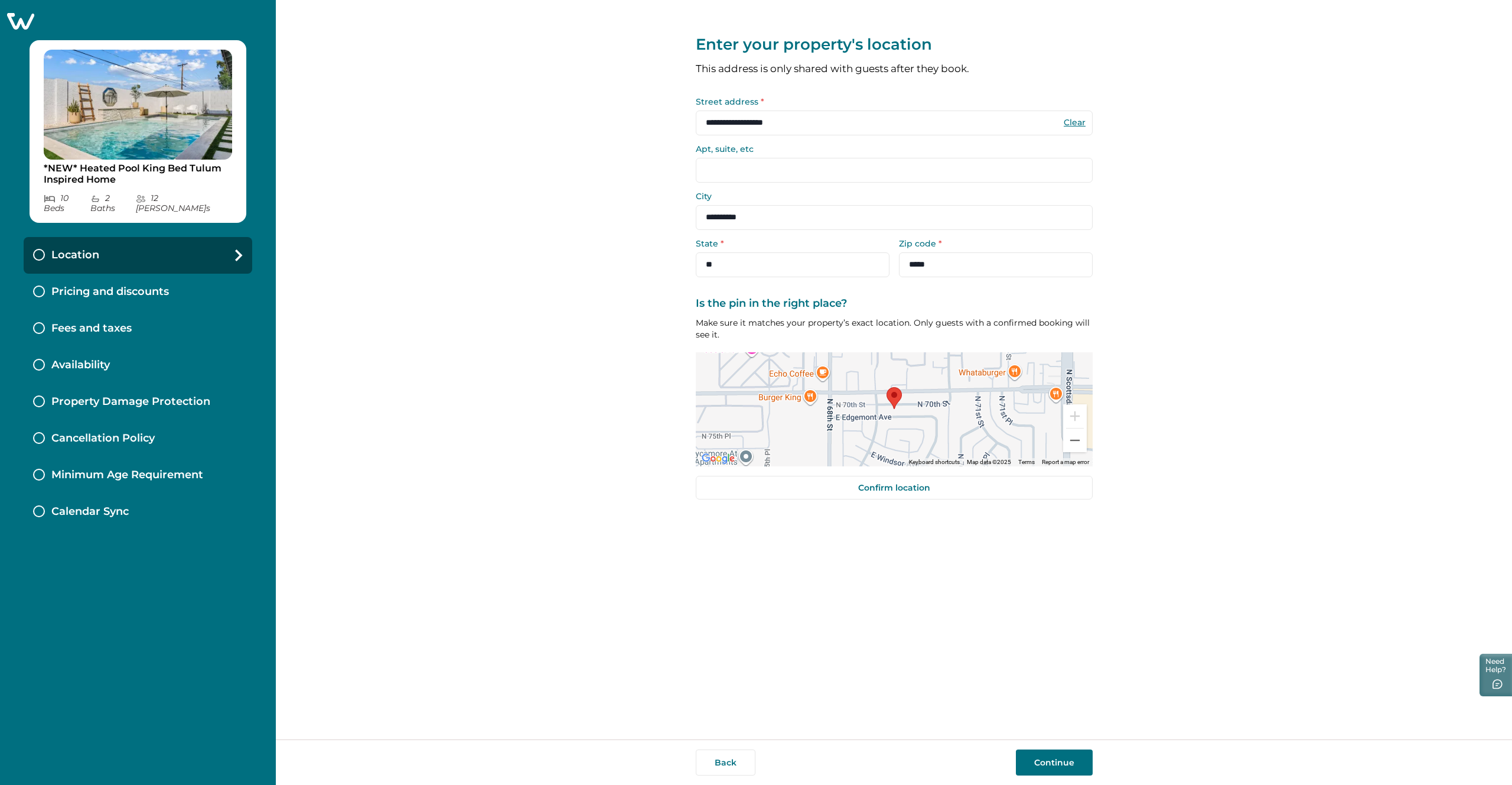
click at [1052, 763] on button "Continue" at bounding box center [1054, 762] width 77 height 26
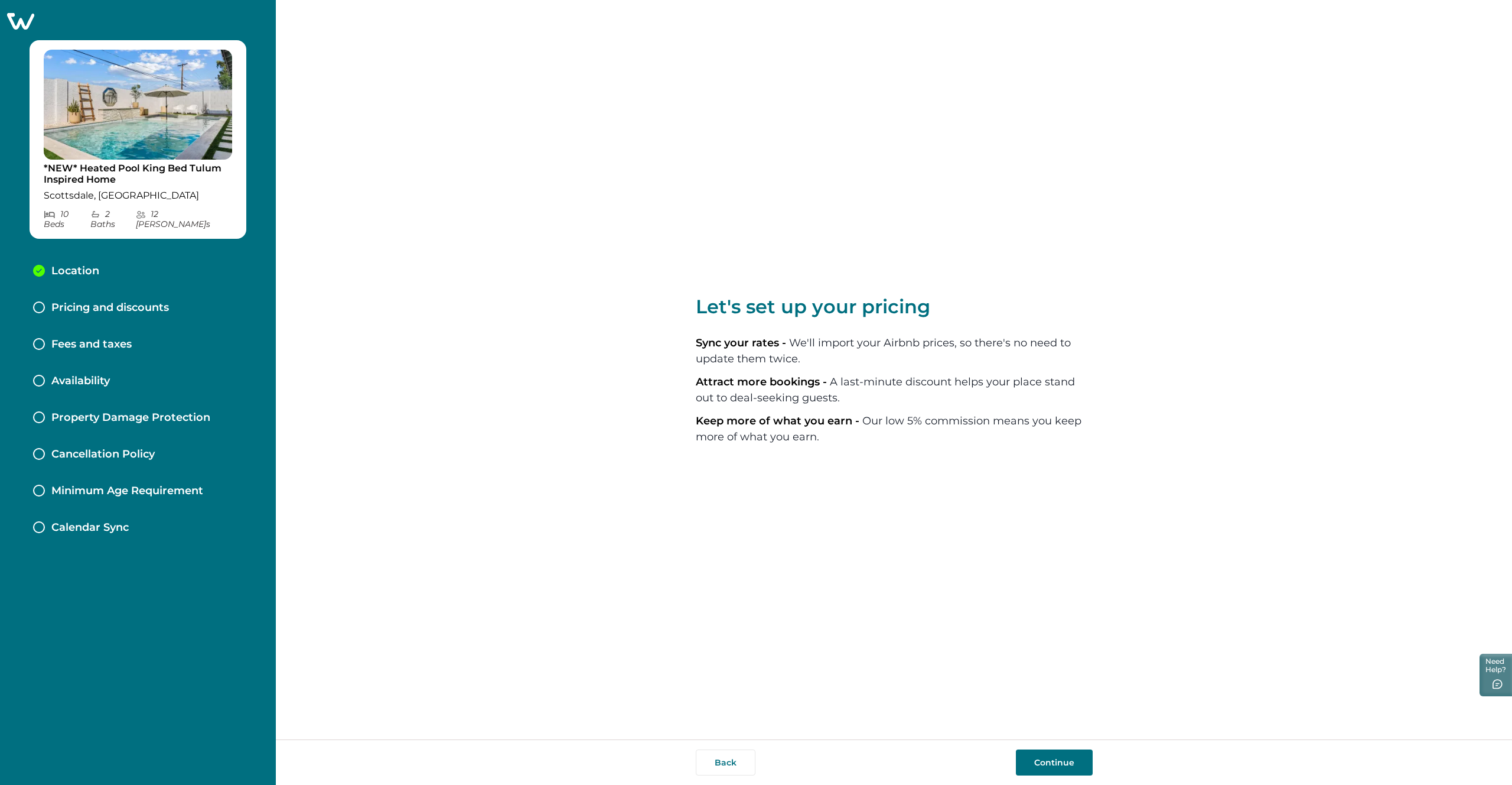
click at [1052, 763] on button "Continue" at bounding box center [1054, 762] width 77 height 26
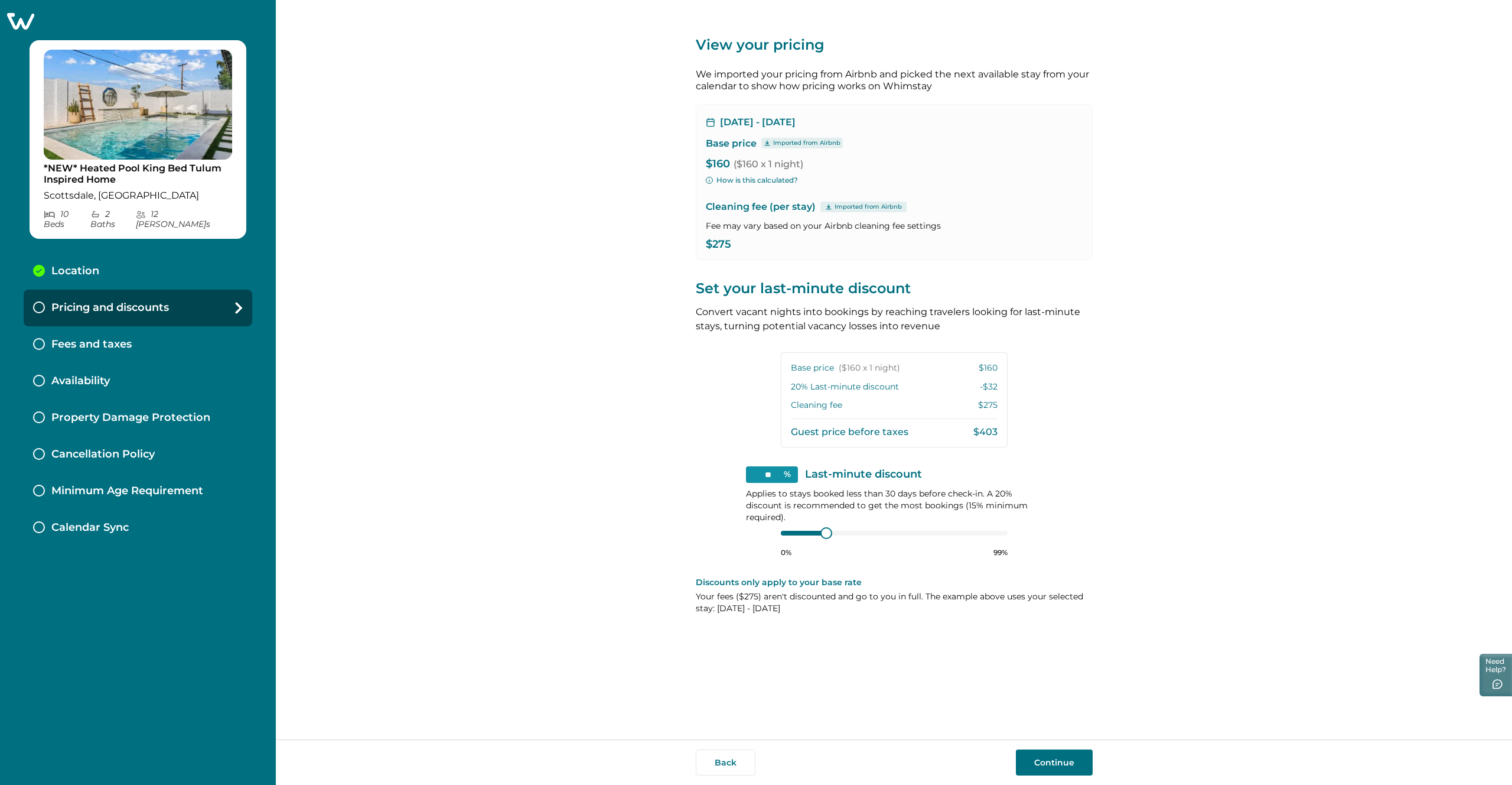
click at [745, 180] on button "How is this calculated?" at bounding box center [752, 180] width 92 height 10
click at [616, 493] on div "View your pricing We imported your pricing from Airbnb and picked the next avai…" at bounding box center [894, 369] width 1236 height 739
click at [27, 19] on icon at bounding box center [21, 22] width 27 height 16
